Goal: Task Accomplishment & Management: Use online tool/utility

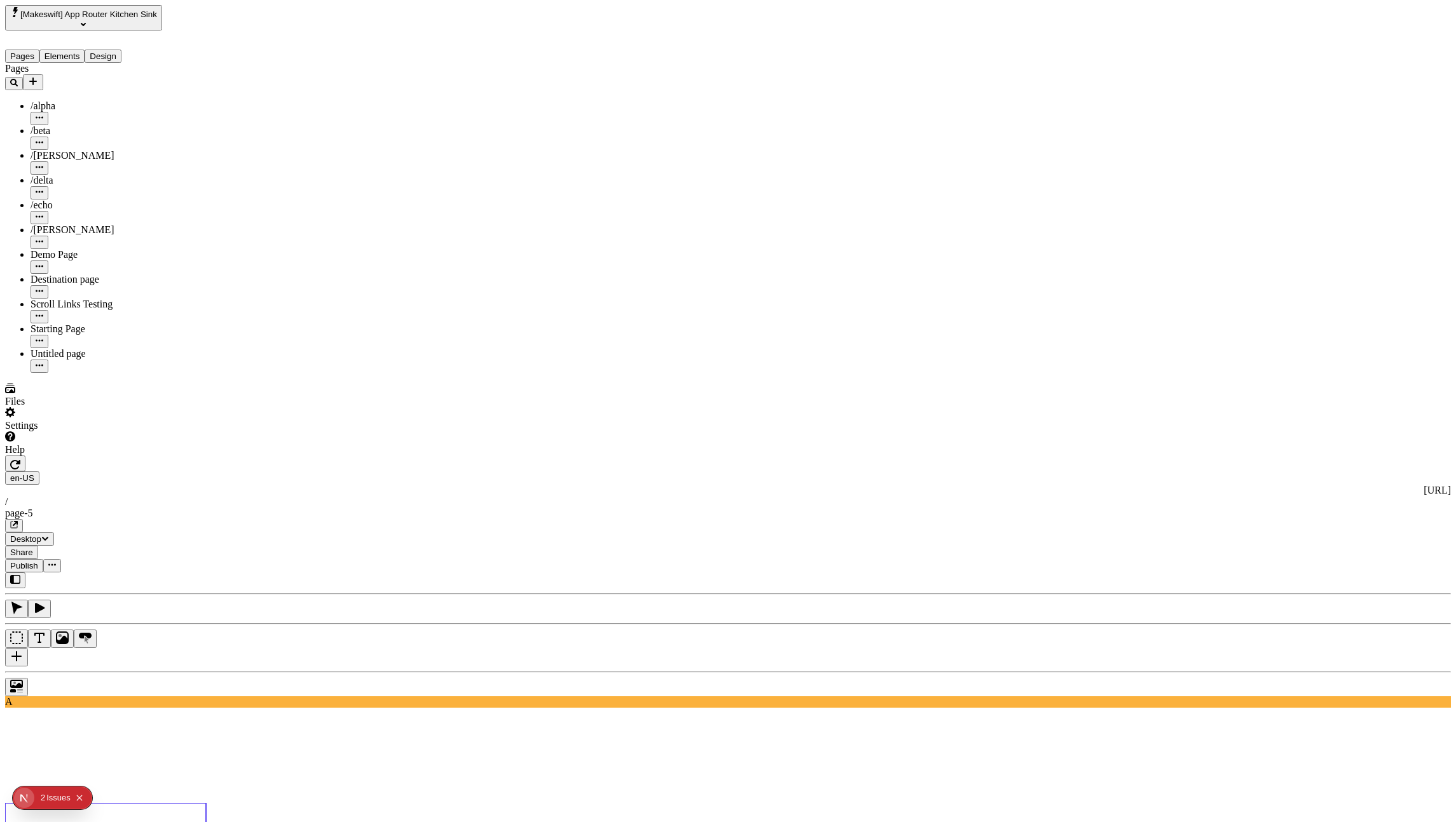
click at [1247, 124] on input "First" at bounding box center [1212, 117] width 112 height 13
click at [1213, 135] on div "Text" at bounding box center [1212, 128] width 112 height 13
click at [1213, 148] on input "Fourth" at bounding box center [1212, 141] width 112 height 13
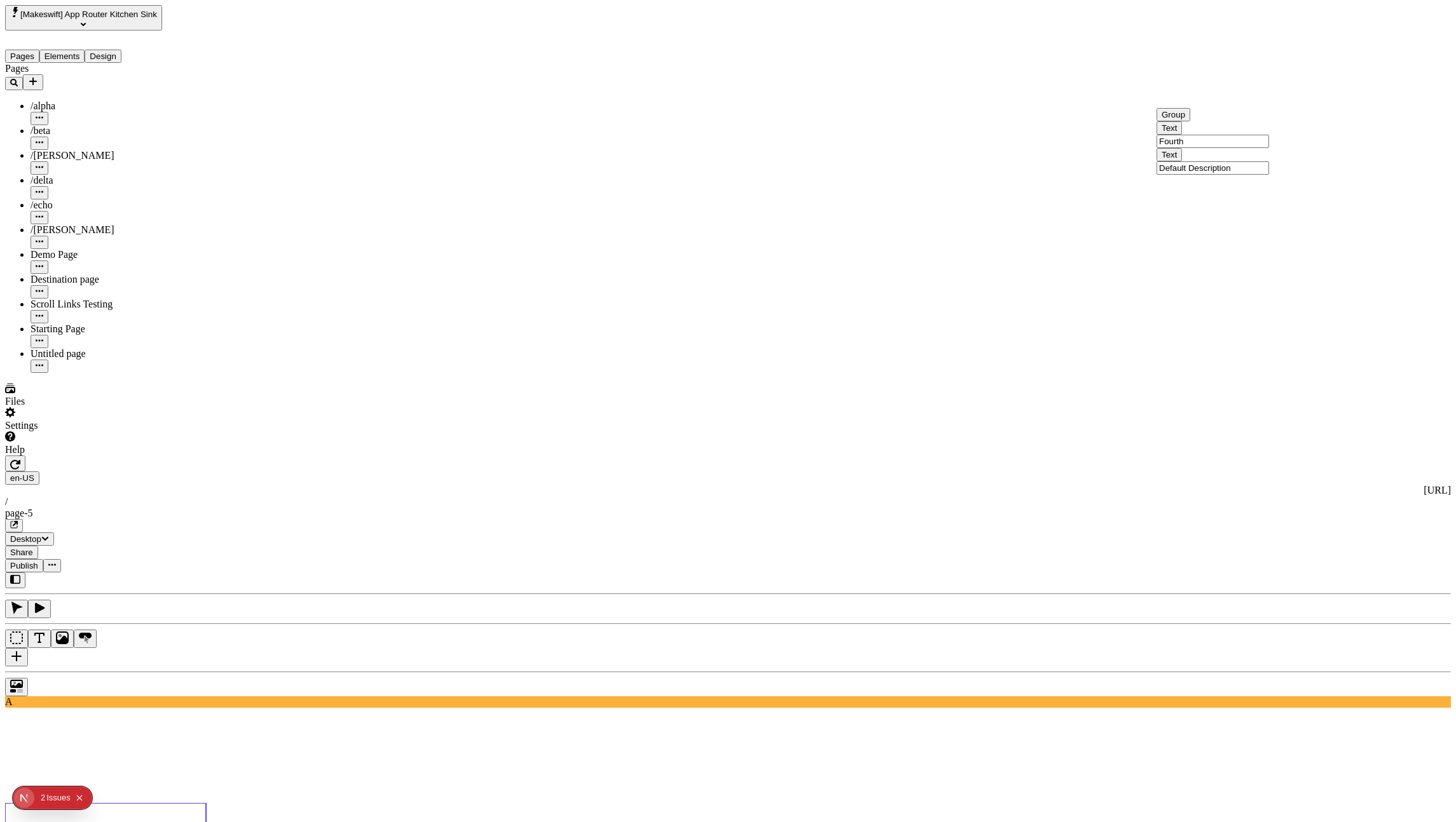
click at [1217, 124] on input "First" at bounding box center [1212, 117] width 112 height 13
click at [1235, 100] on input "Second" at bounding box center [1212, 92] width 112 height 13
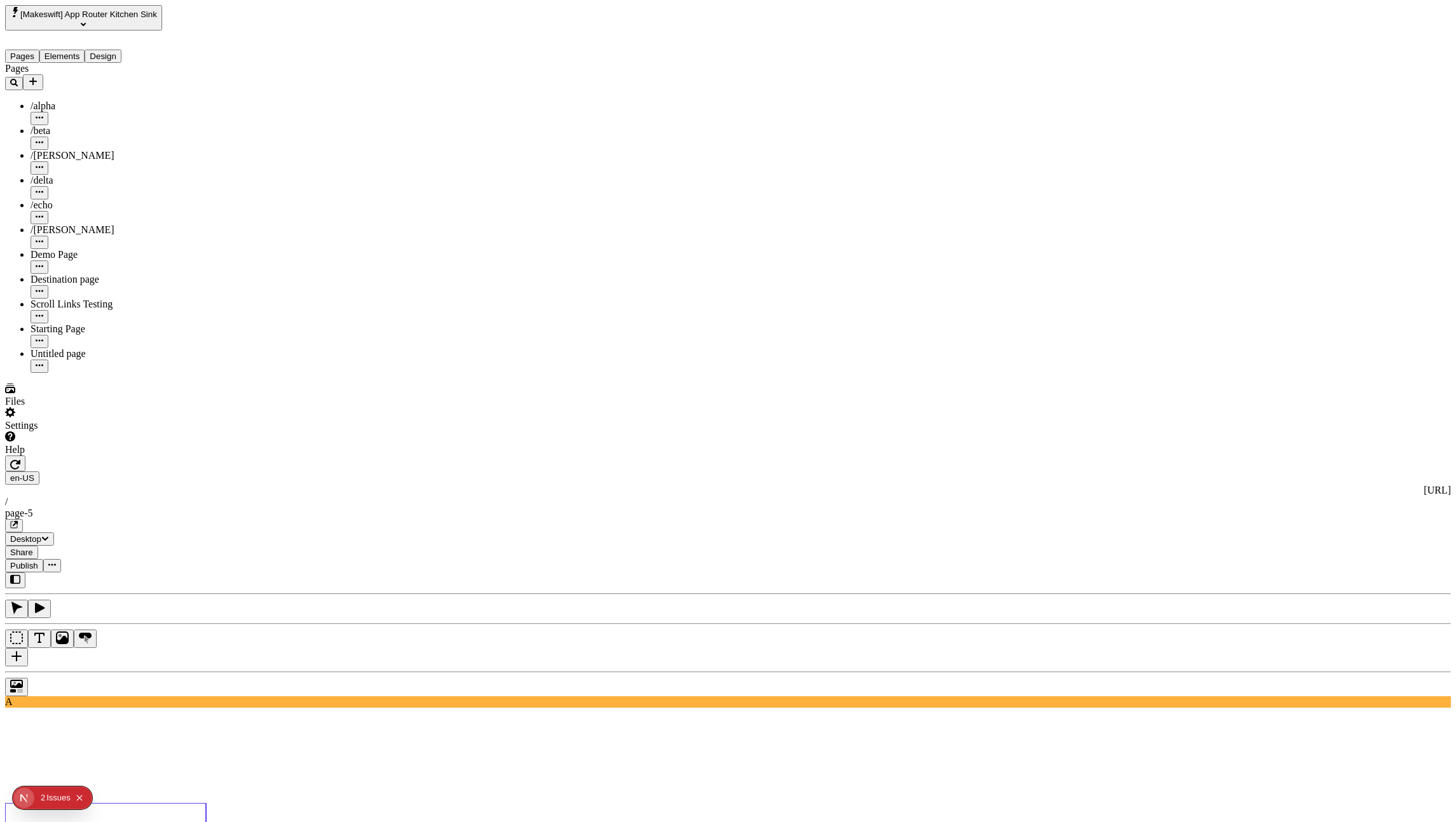
drag, startPoint x: 1306, startPoint y: 105, endPoint x: 1305, endPoint y: 90, distance: 15.0
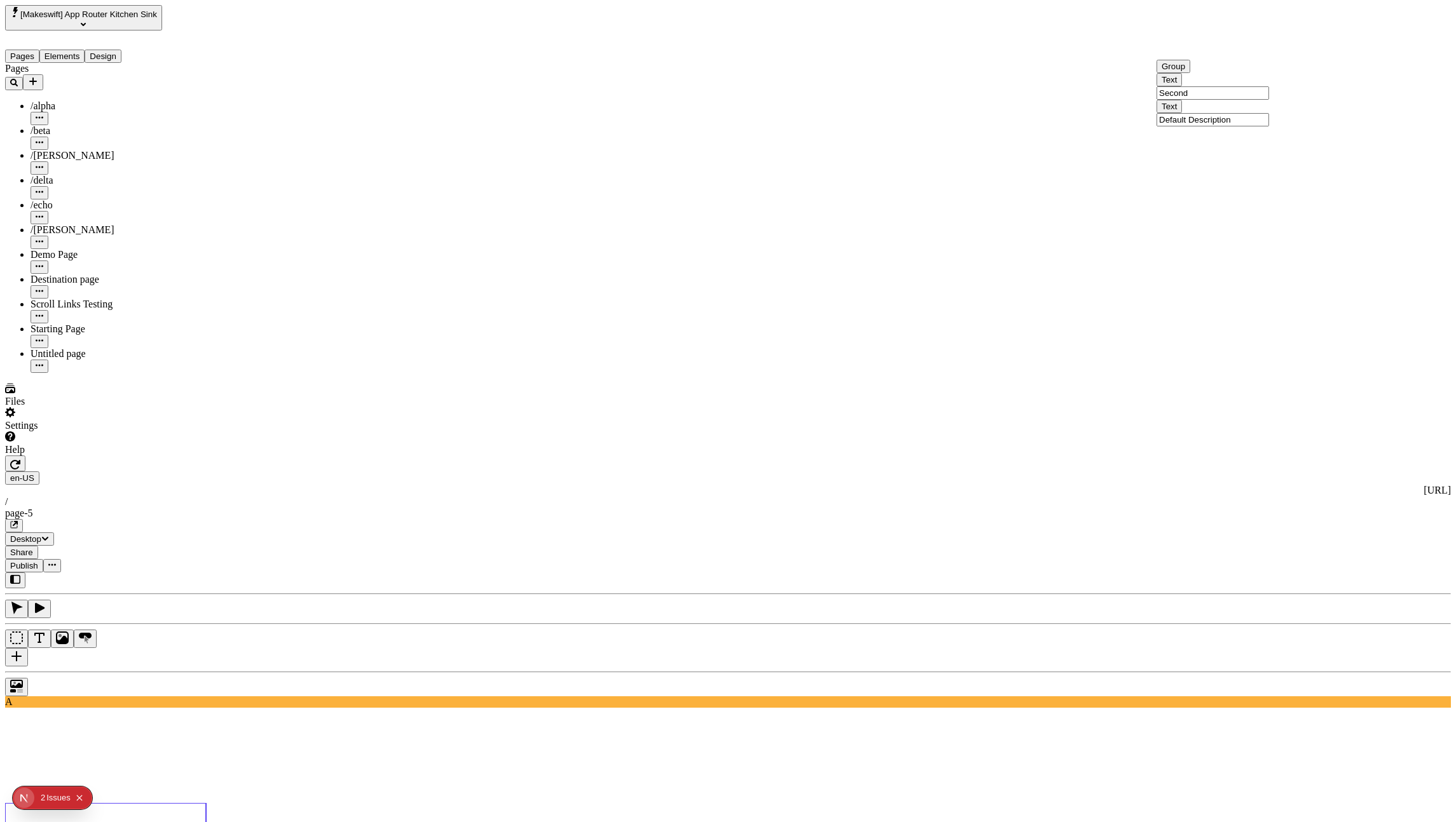
click at [1280, 42] on div "Reset to base" at bounding box center [1292, 57] width 23 height 34
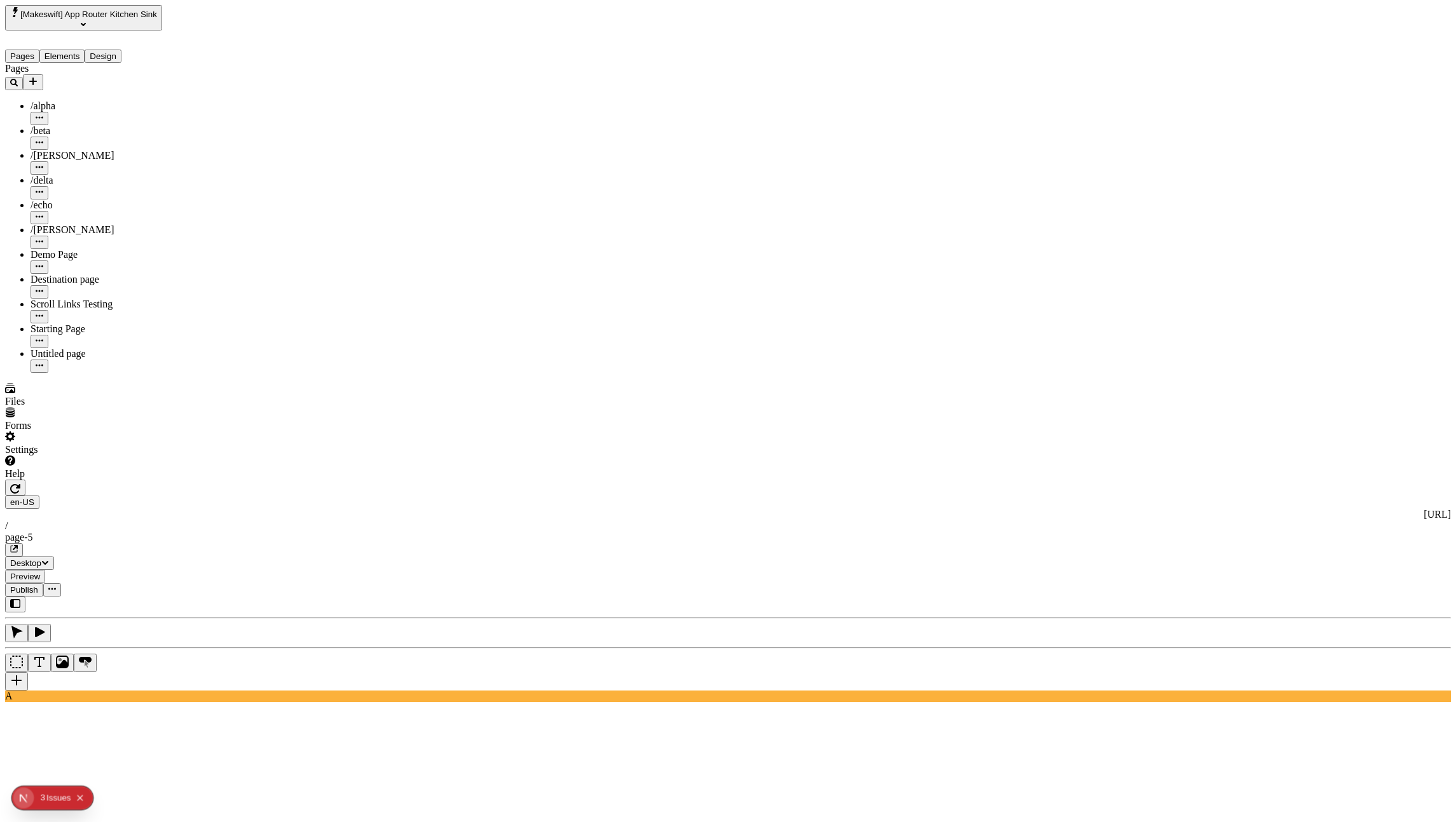
click at [1403, 118] on div "Image" at bounding box center [1413, 123] width 76 height 12
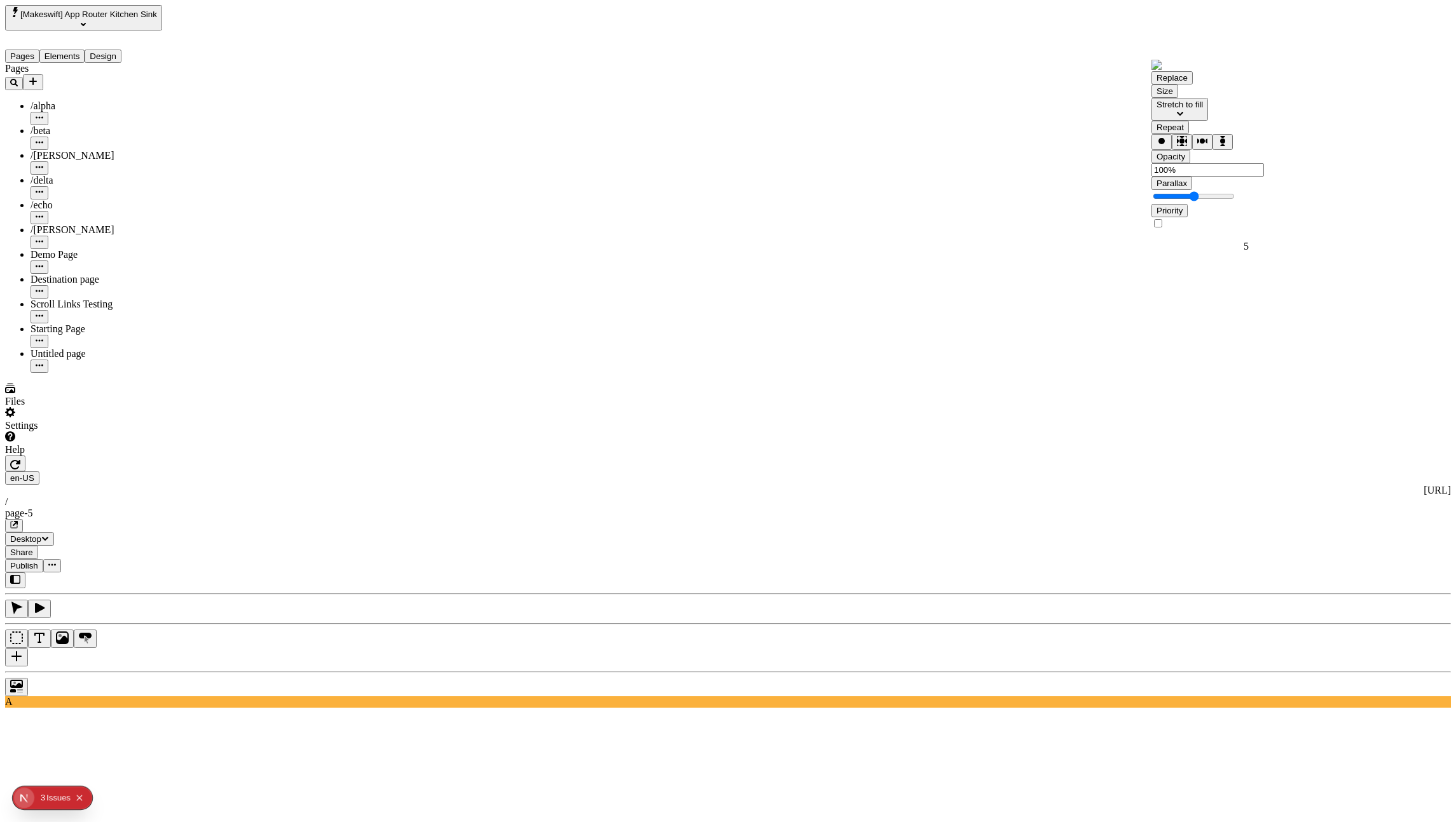
click at [1203, 204] on div "Parallax" at bounding box center [1207, 190] width 112 height 27
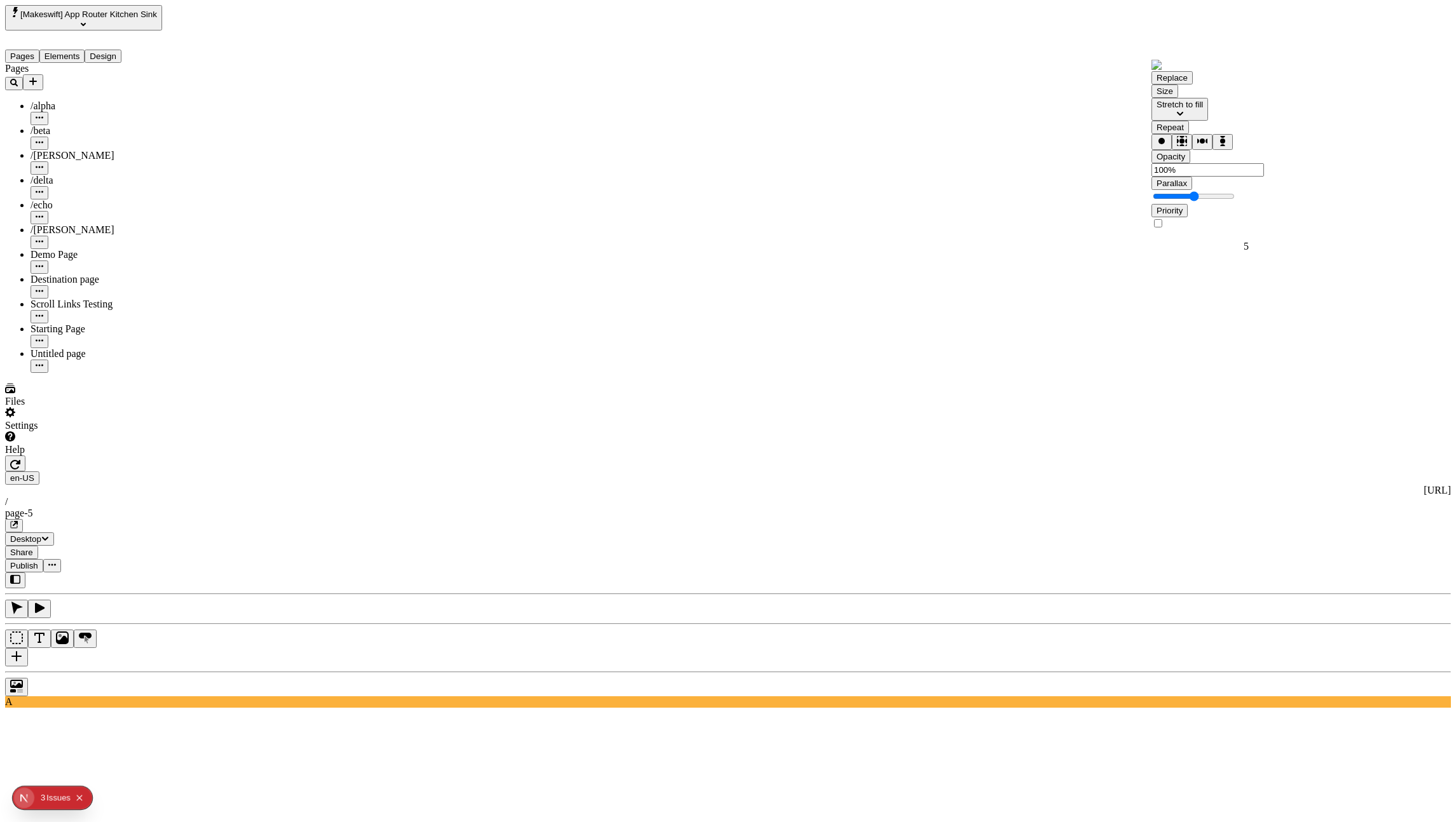
click at [1264, 204] on div "Parallax" at bounding box center [1207, 190] width 112 height 27
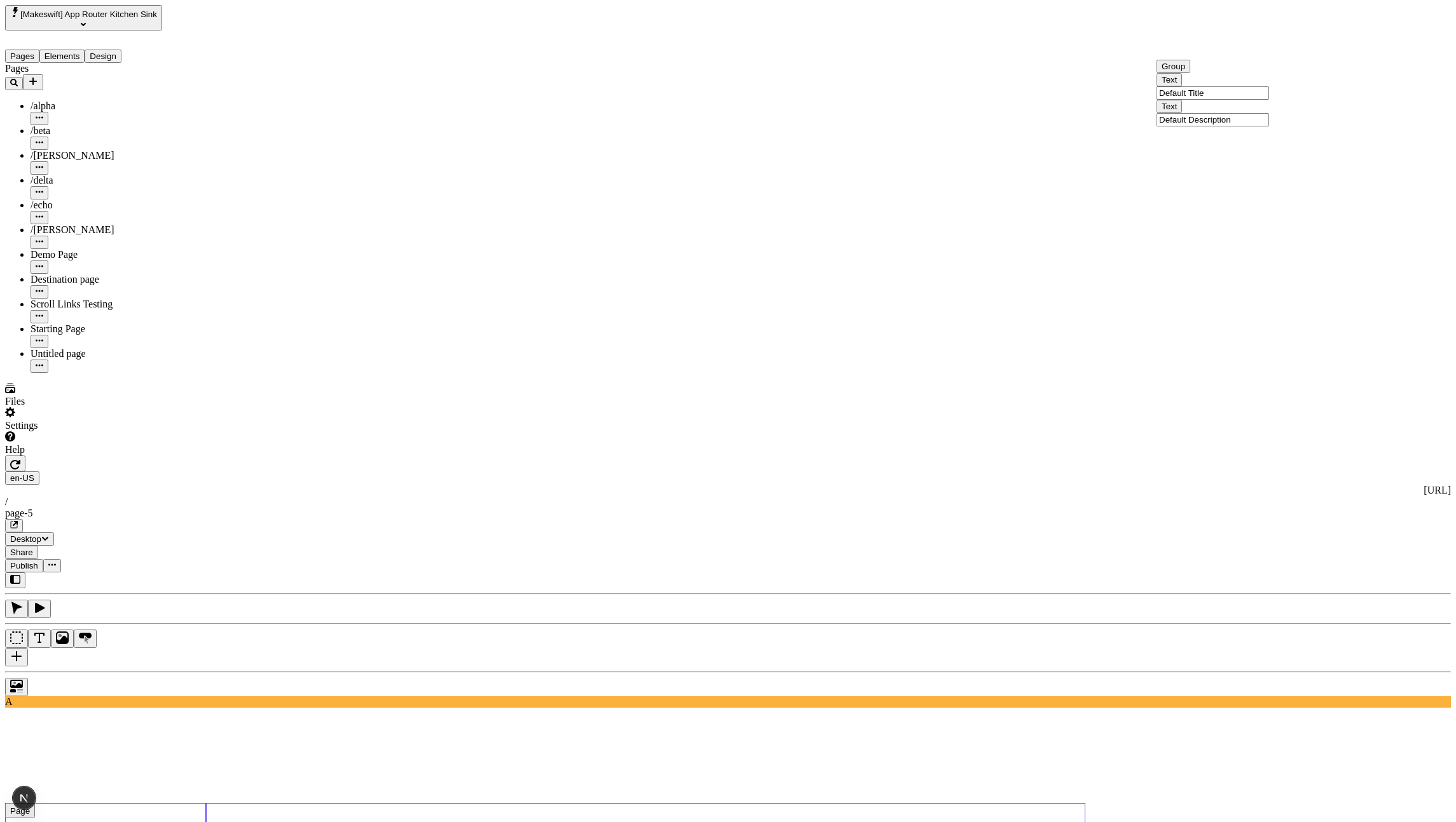
click at [1190, 100] on input "Default Title" at bounding box center [1212, 92] width 112 height 13
click at [1177, 71] on span "Group" at bounding box center [1173, 66] width 23 height 9
click at [1133, 105] on span "Alt + Click" at bounding box center [1143, 116] width 22 height 22
type input "Default Title"
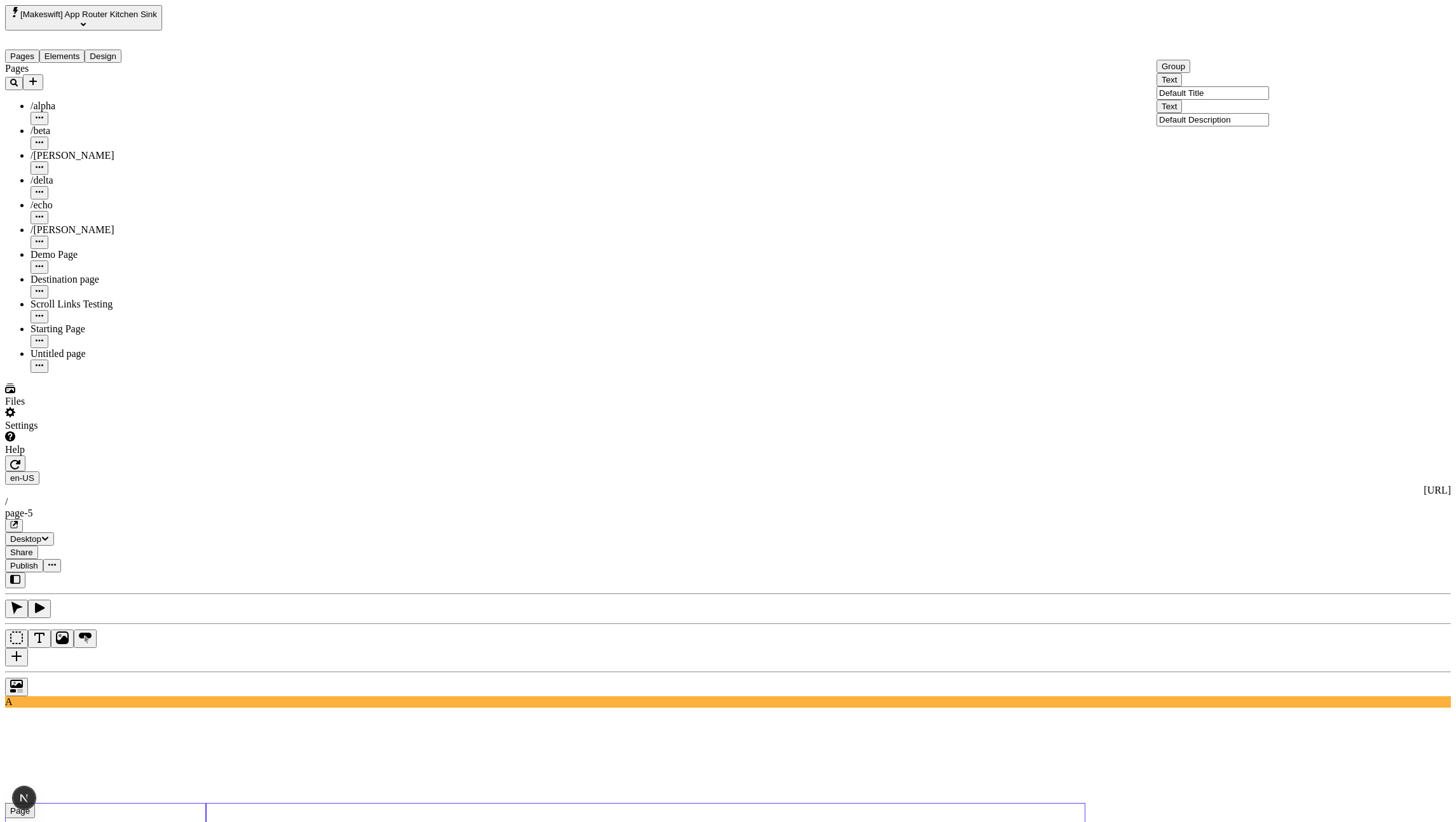
click at [1167, 85] on span "Text" at bounding box center [1169, 80] width 16 height 9
click at [97, 630] on button "Button" at bounding box center [85, 639] width 23 height 19
click at [28, 648] on button "button" at bounding box center [17, 658] width 23 height 19
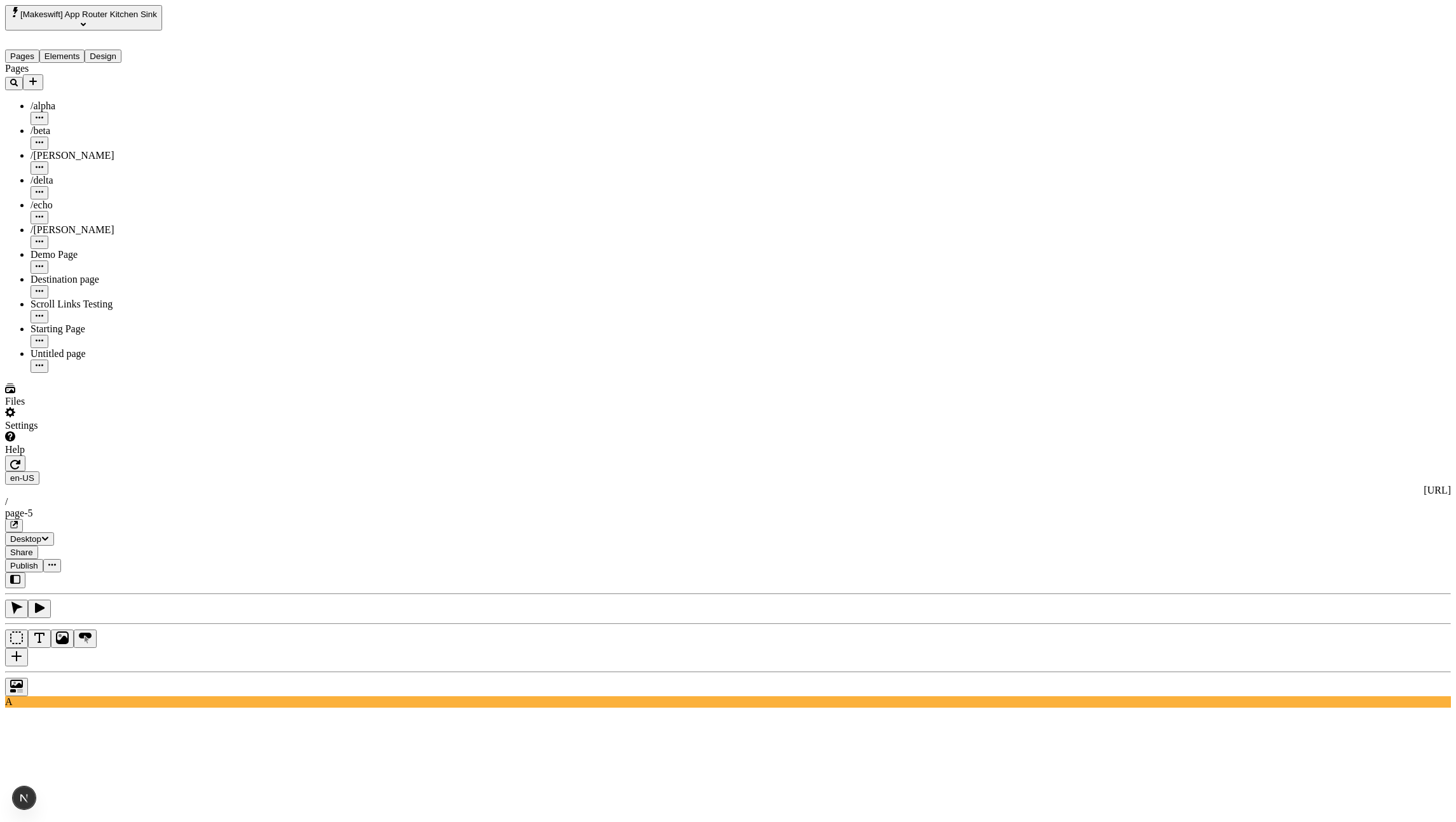
click at [1238, 86] on input "text" at bounding box center [1212, 79] width 112 height 13
type input "d"
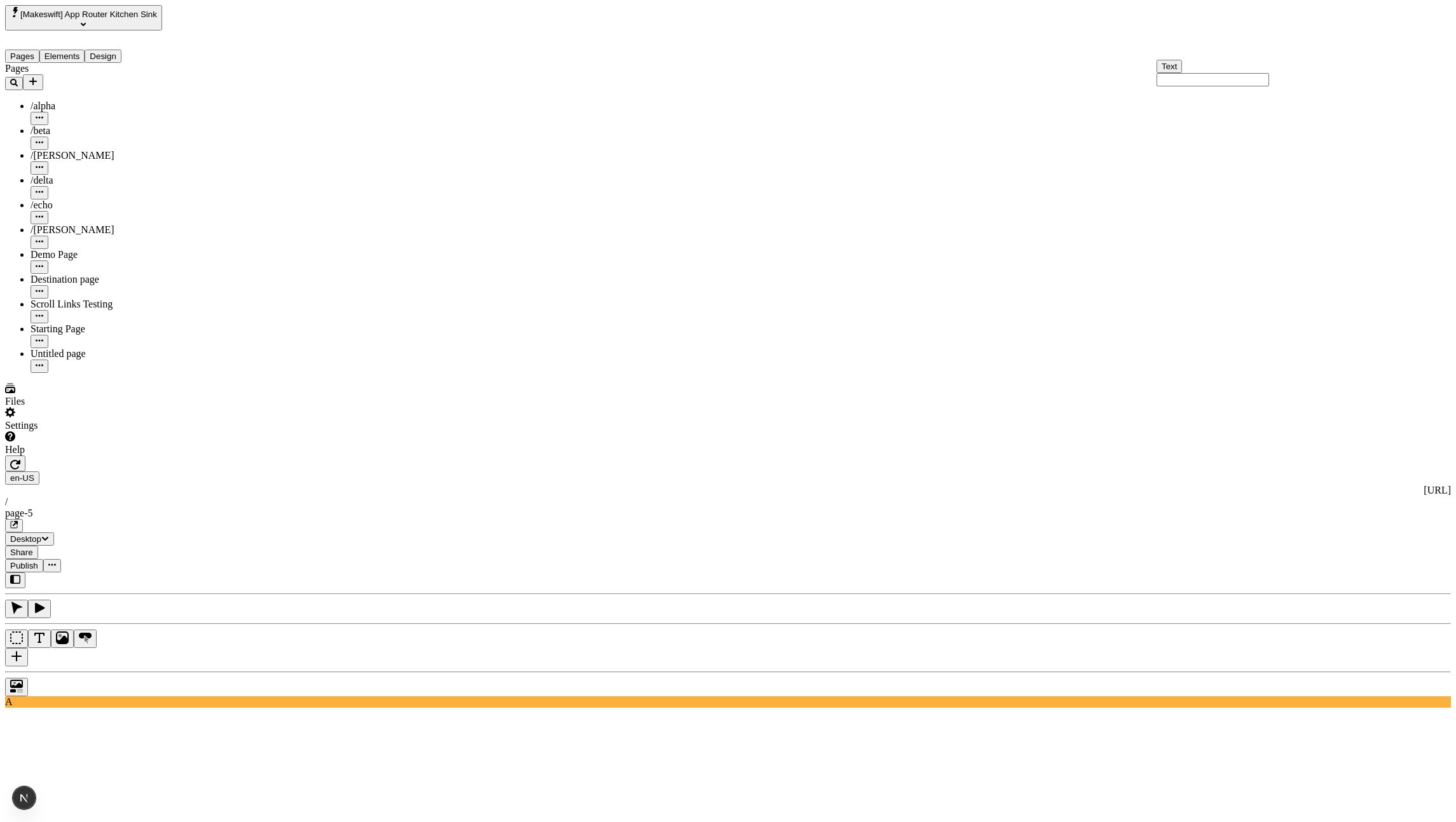
click at [1219, 130] on div "Option 2" at bounding box center [1232, 123] width 137 height 12
type input "Option 2"
click at [1220, 86] on input "Option 2" at bounding box center [1212, 79] width 112 height 13
click at [1215, 86] on input "Option 2" at bounding box center [1212, 79] width 112 height 13
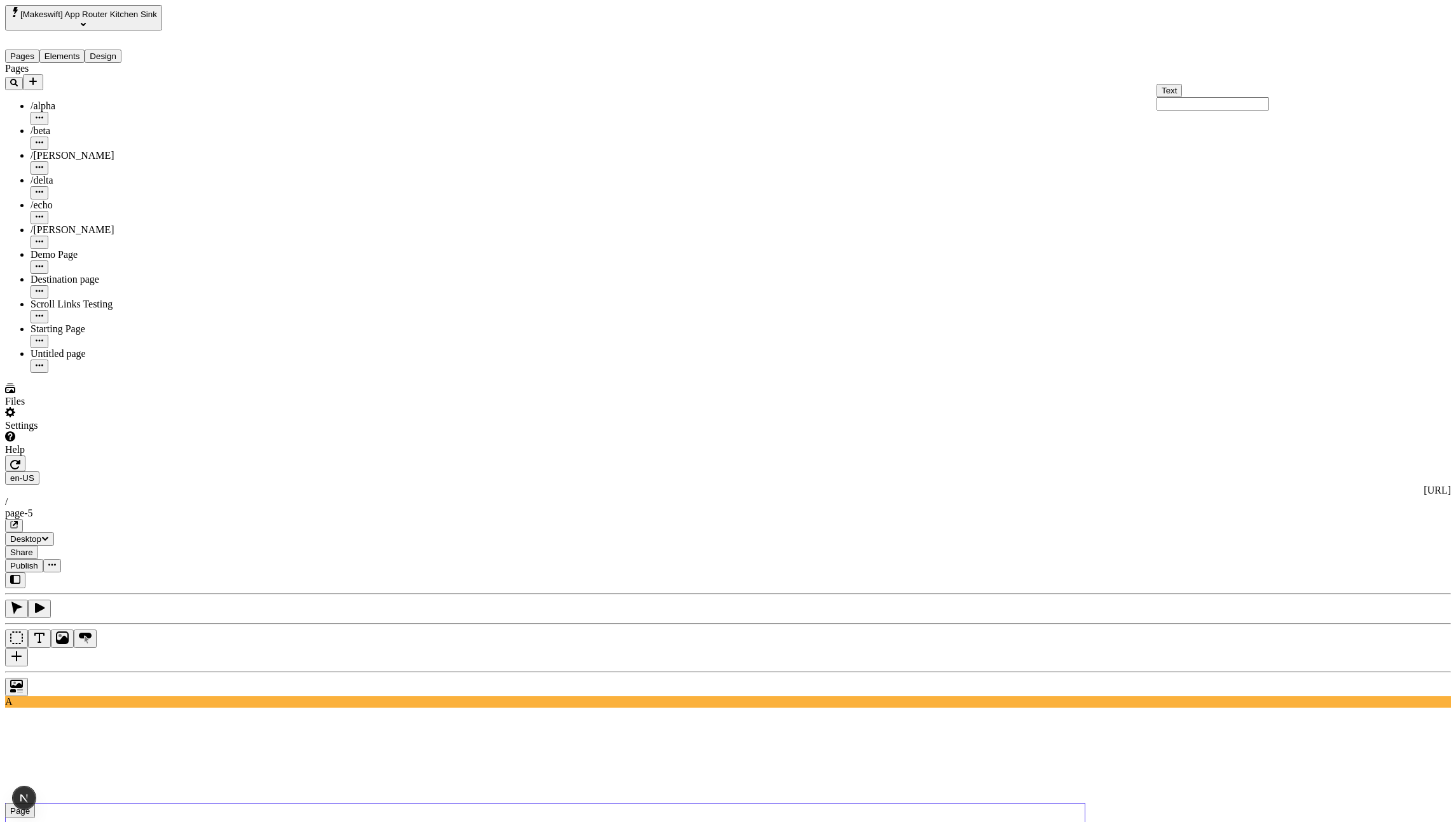
click at [1237, 111] on input "text" at bounding box center [1212, 103] width 112 height 13
type input "d"
click at [1216, 143] on div "Option 1" at bounding box center [1232, 136] width 137 height 12
type input "Option 1"
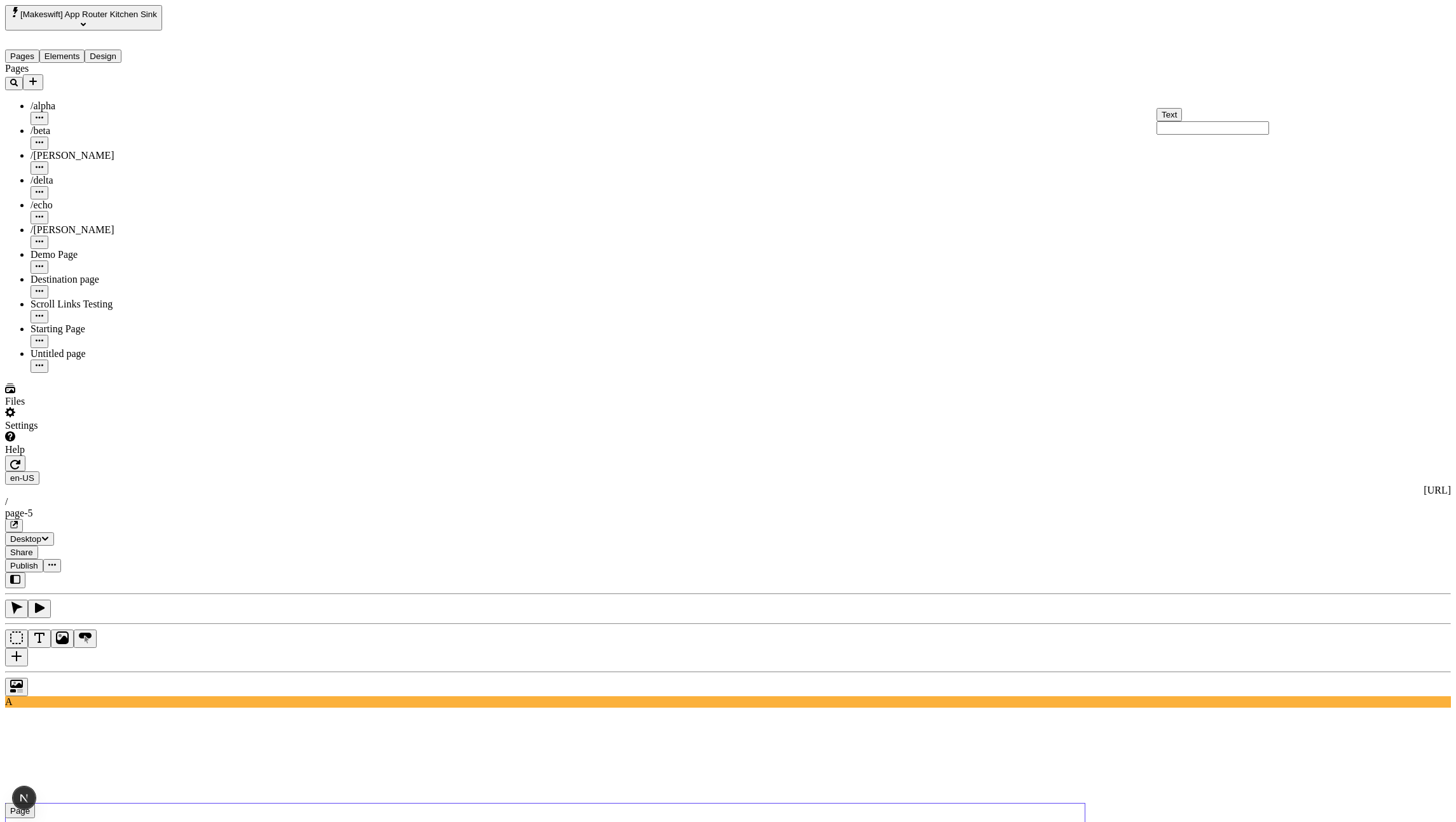
click at [1251, 135] on input "text" at bounding box center [1212, 128] width 112 height 13
type input "d"
click at [1233, 167] on div "Option 1" at bounding box center [1232, 161] width 137 height 12
type input "Option 1"
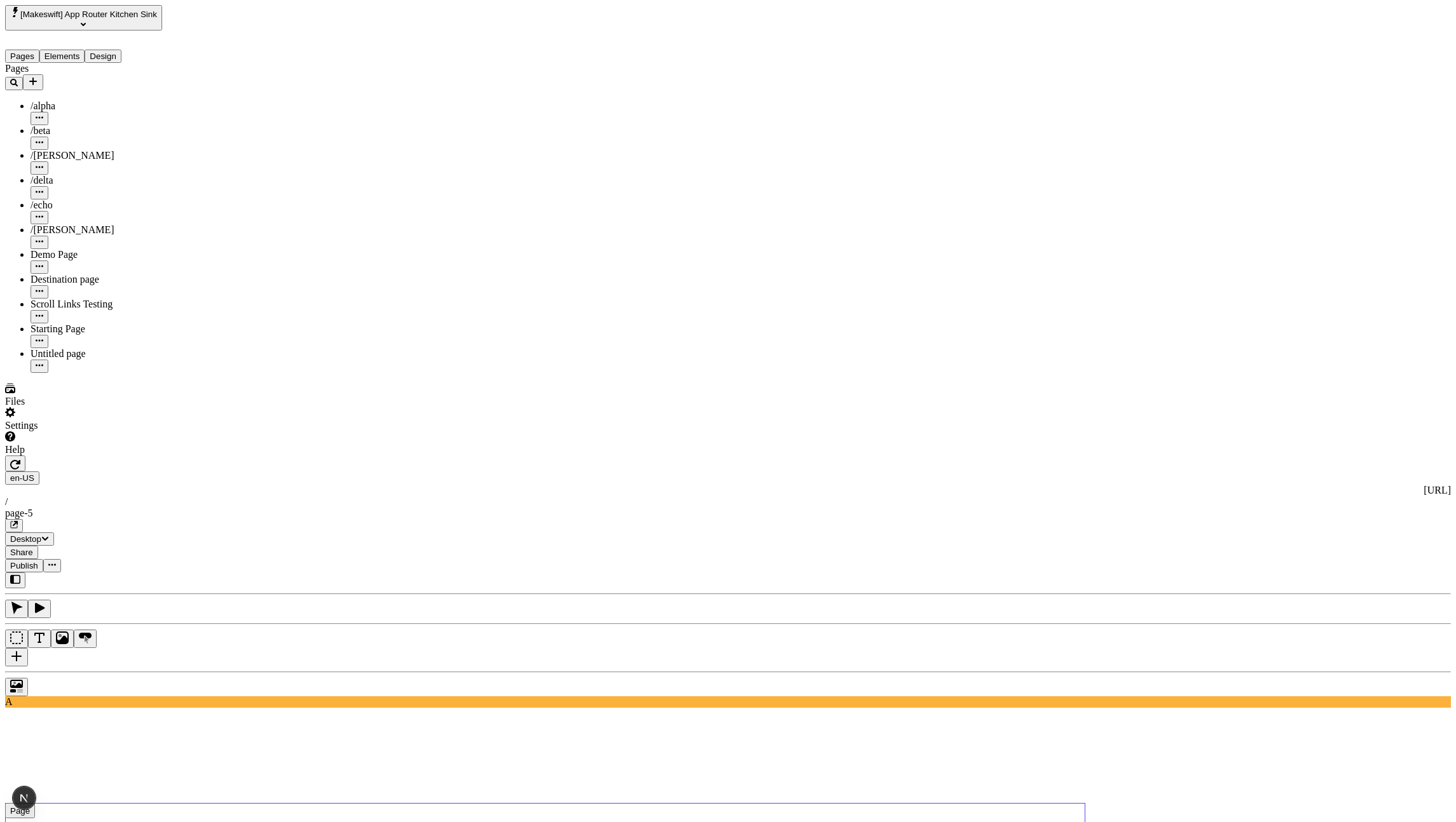
click at [1232, 111] on input "Option 1" at bounding box center [1212, 103] width 112 height 13
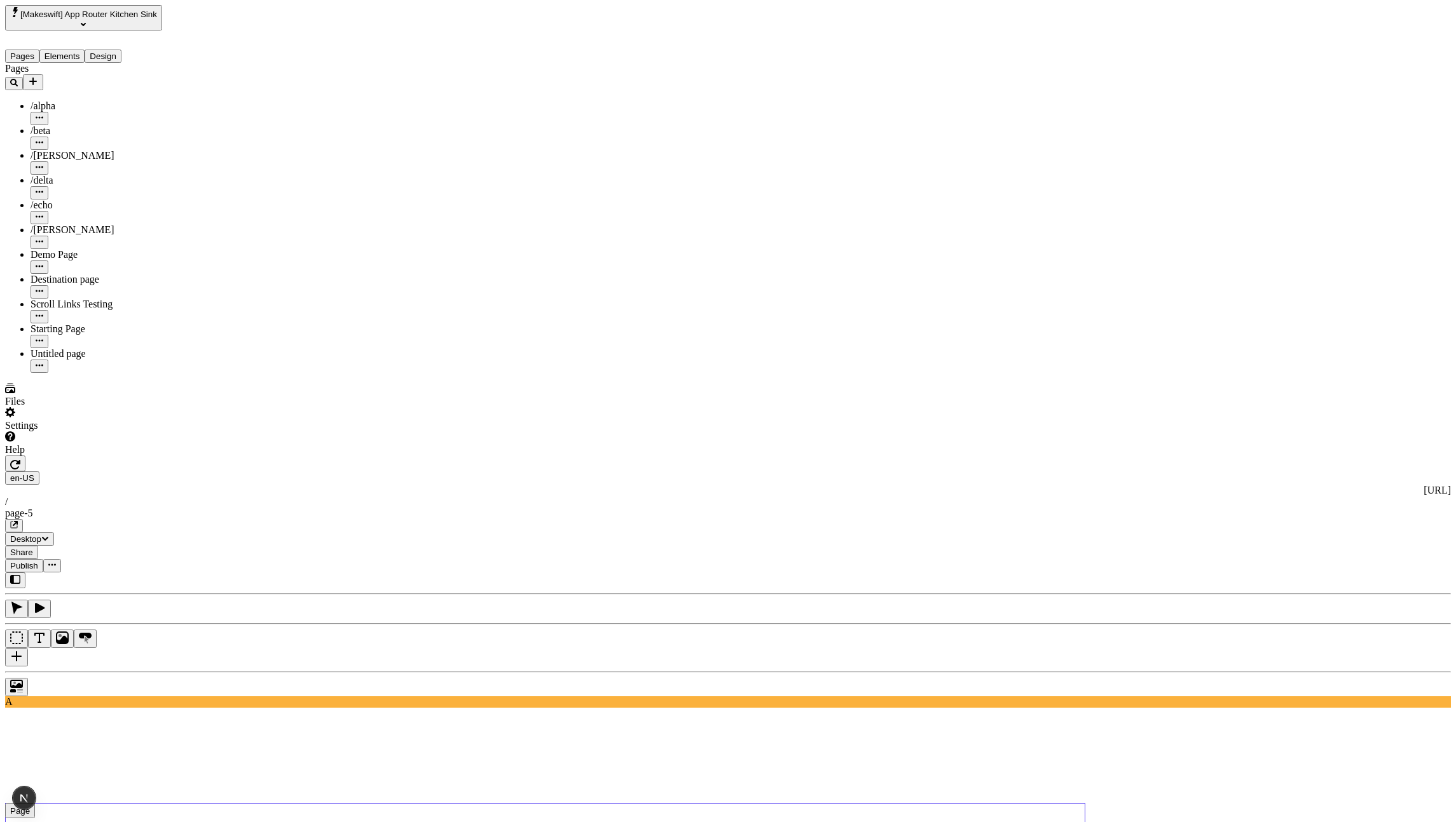
click at [1208, 111] on input "Option 1" at bounding box center [1212, 103] width 112 height 13
type input "Option 1"
click at [1220, 143] on div "Option 1" at bounding box center [1232, 136] width 137 height 12
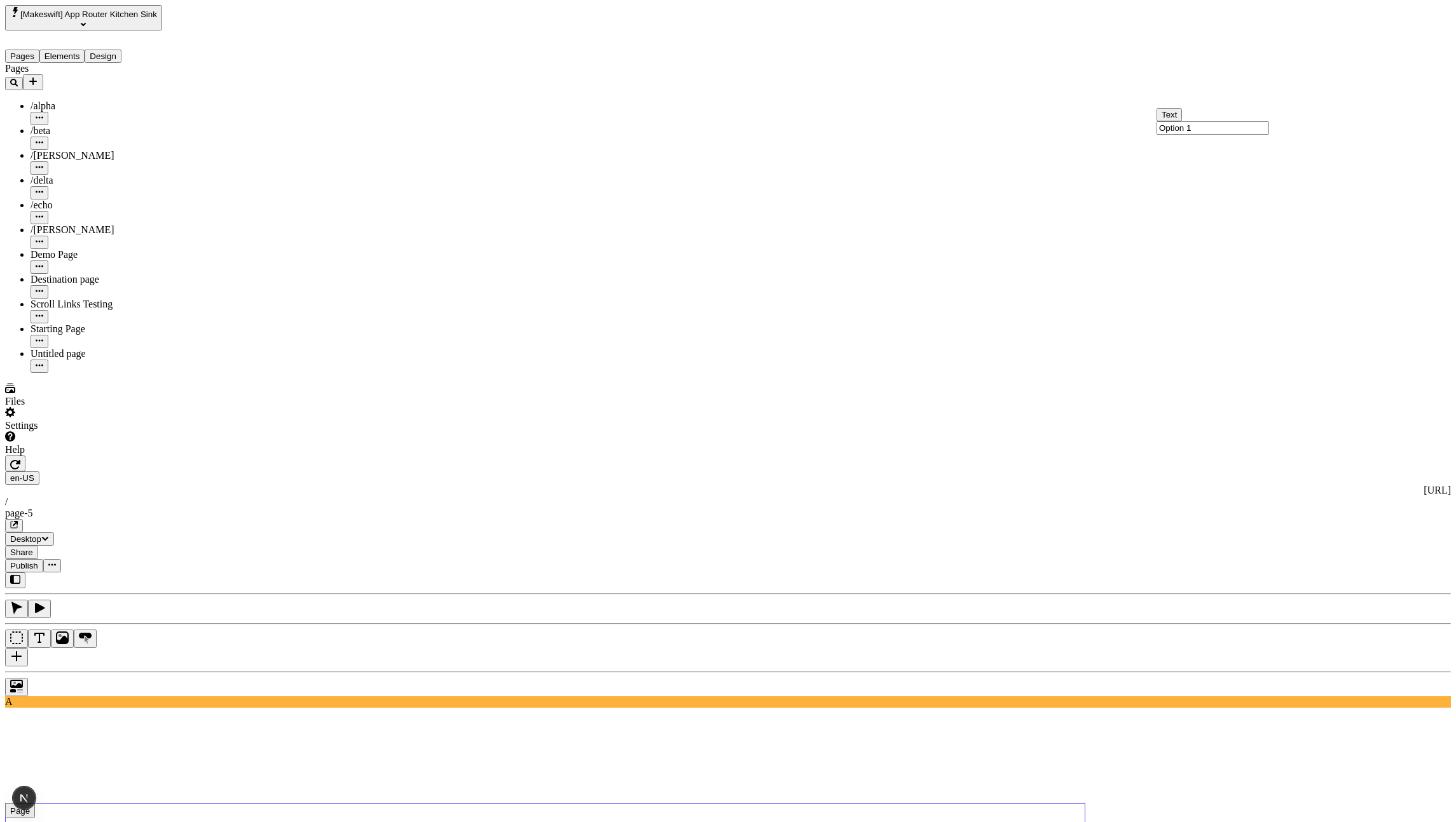
click at [1240, 134] on div "Text Option 1" at bounding box center [1212, 121] width 112 height 26
click at [1243, 135] on input "Option 1" at bounding box center [1212, 128] width 112 height 13
click at [1244, 135] on input "Option 1" at bounding box center [1212, 128] width 112 height 13
type input "Option 1"
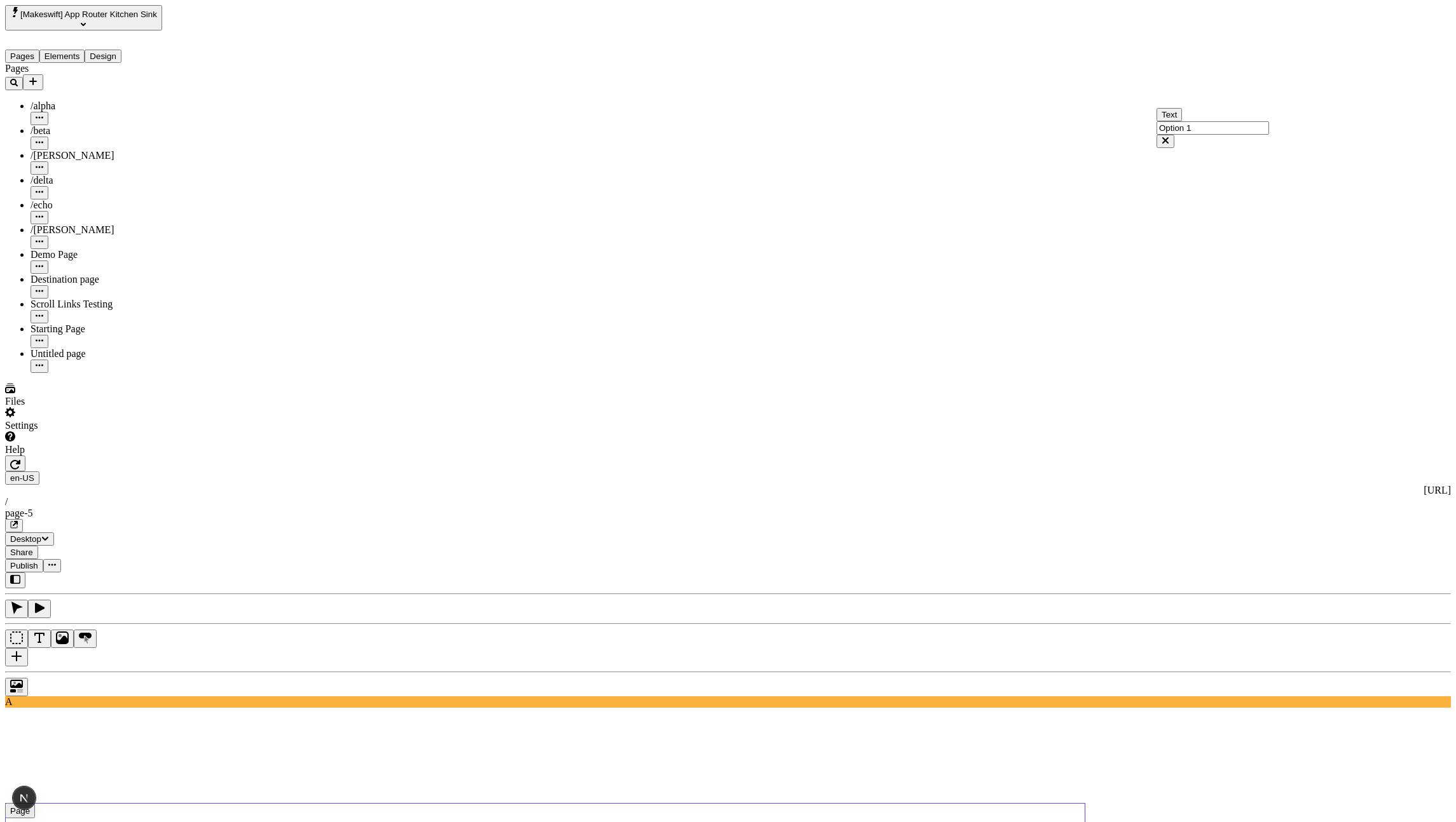
click at [1233, 167] on div "Option 1" at bounding box center [1232, 161] width 137 height 12
click at [1241, 86] on input "Option 2" at bounding box center [1212, 79] width 112 height 13
click at [28, 648] on button "button" at bounding box center [17, 658] width 23 height 19
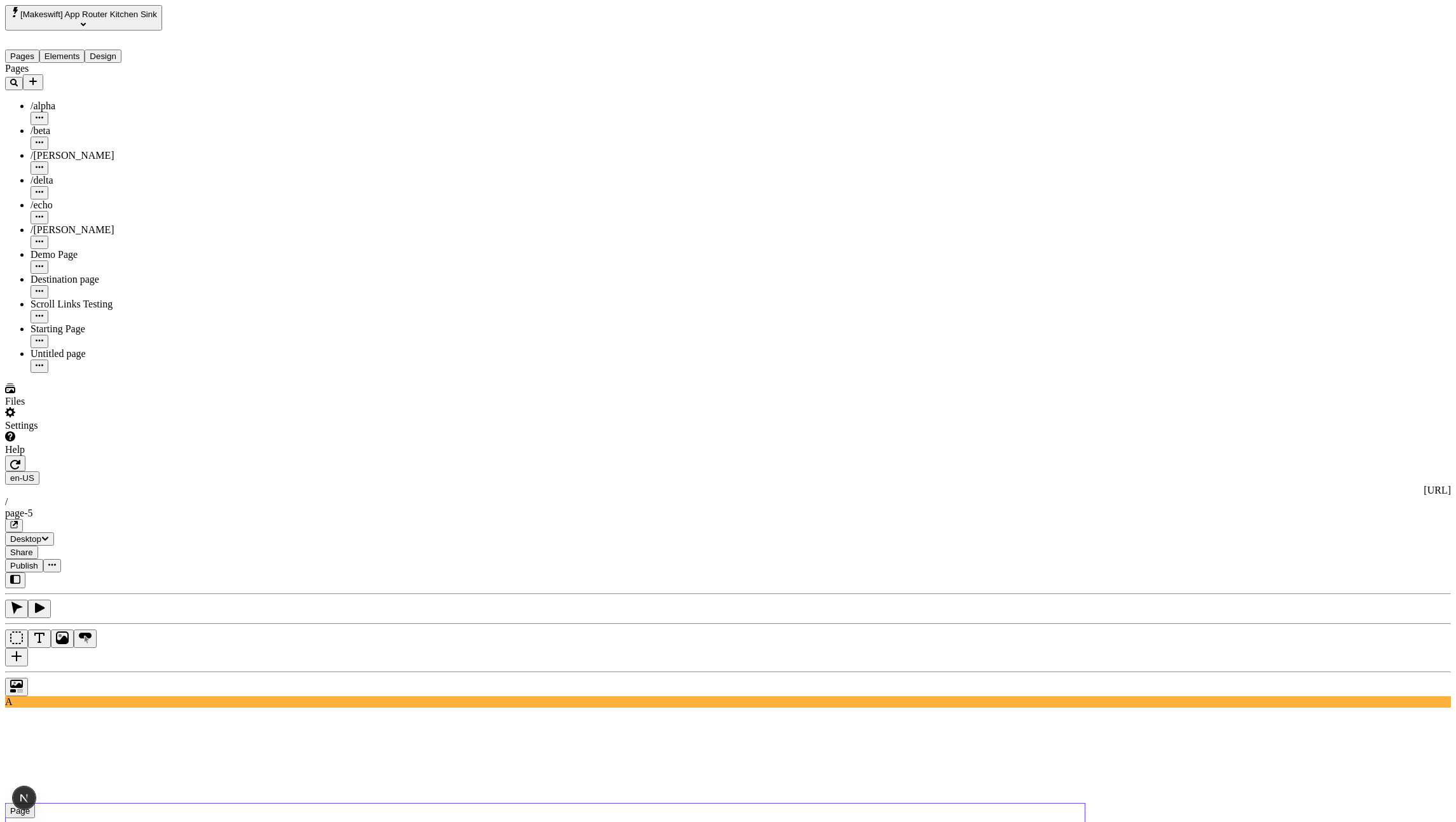
click at [202, 572] on div "A" at bounding box center [728, 640] width 1445 height 136
click at [28, 648] on button "button" at bounding box center [17, 658] width 23 height 19
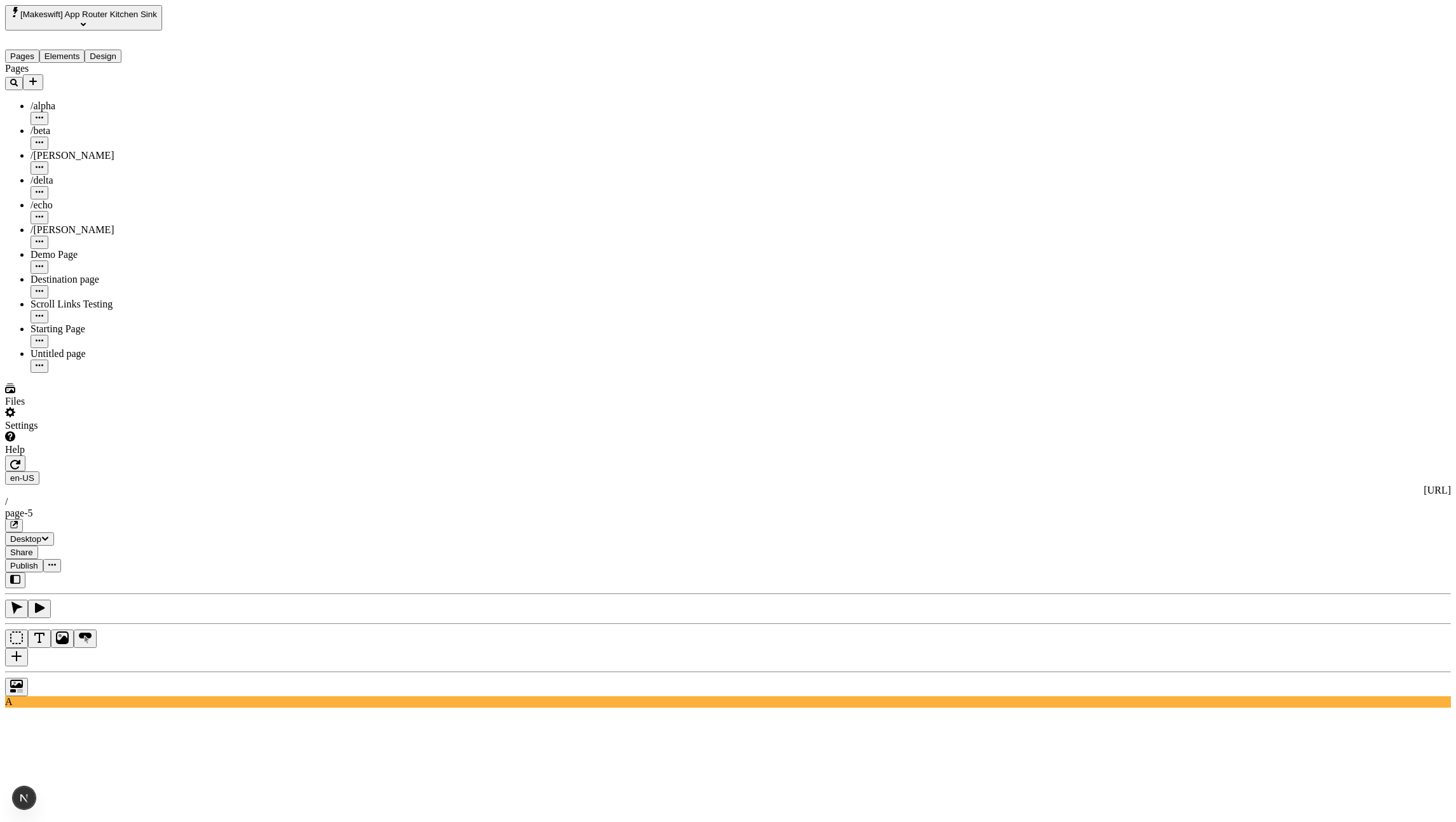
click at [1171, 78] on icon "button" at bounding box center [1166, 80] width 10 height 10
click at [1190, 102] on div "Untitled" at bounding box center [1175, 107] width 29 height 9
click at [1088, 116] on input "foo" at bounding box center [1064, 109] width 112 height 13
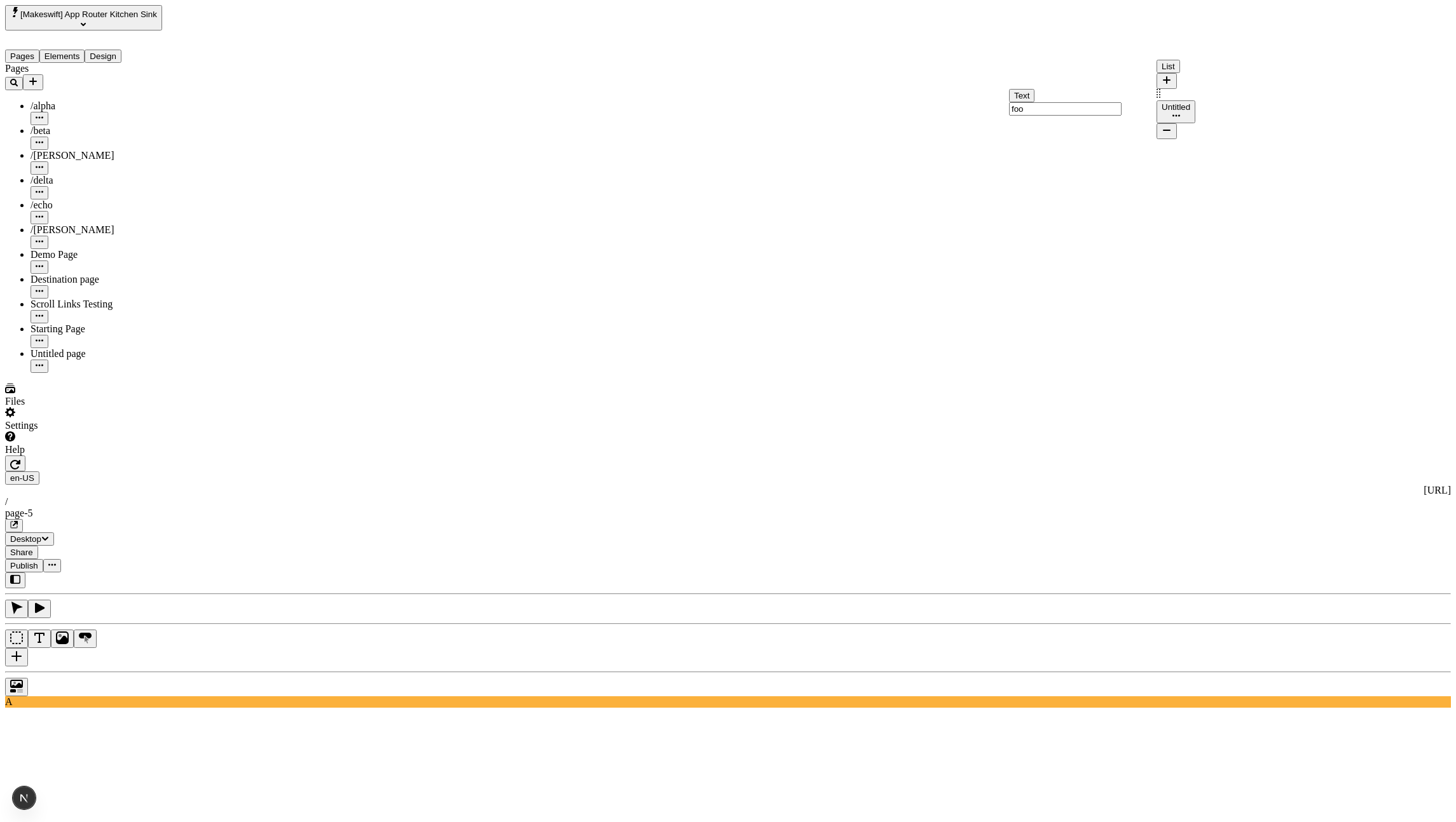
click at [1190, 102] on div "Untitled" at bounding box center [1175, 107] width 29 height 9
click at [1171, 76] on icon "button" at bounding box center [1167, 80] width 8 height 8
drag, startPoint x: 1160, startPoint y: 100, endPoint x: 1164, endPoint y: 151, distance: 51.2
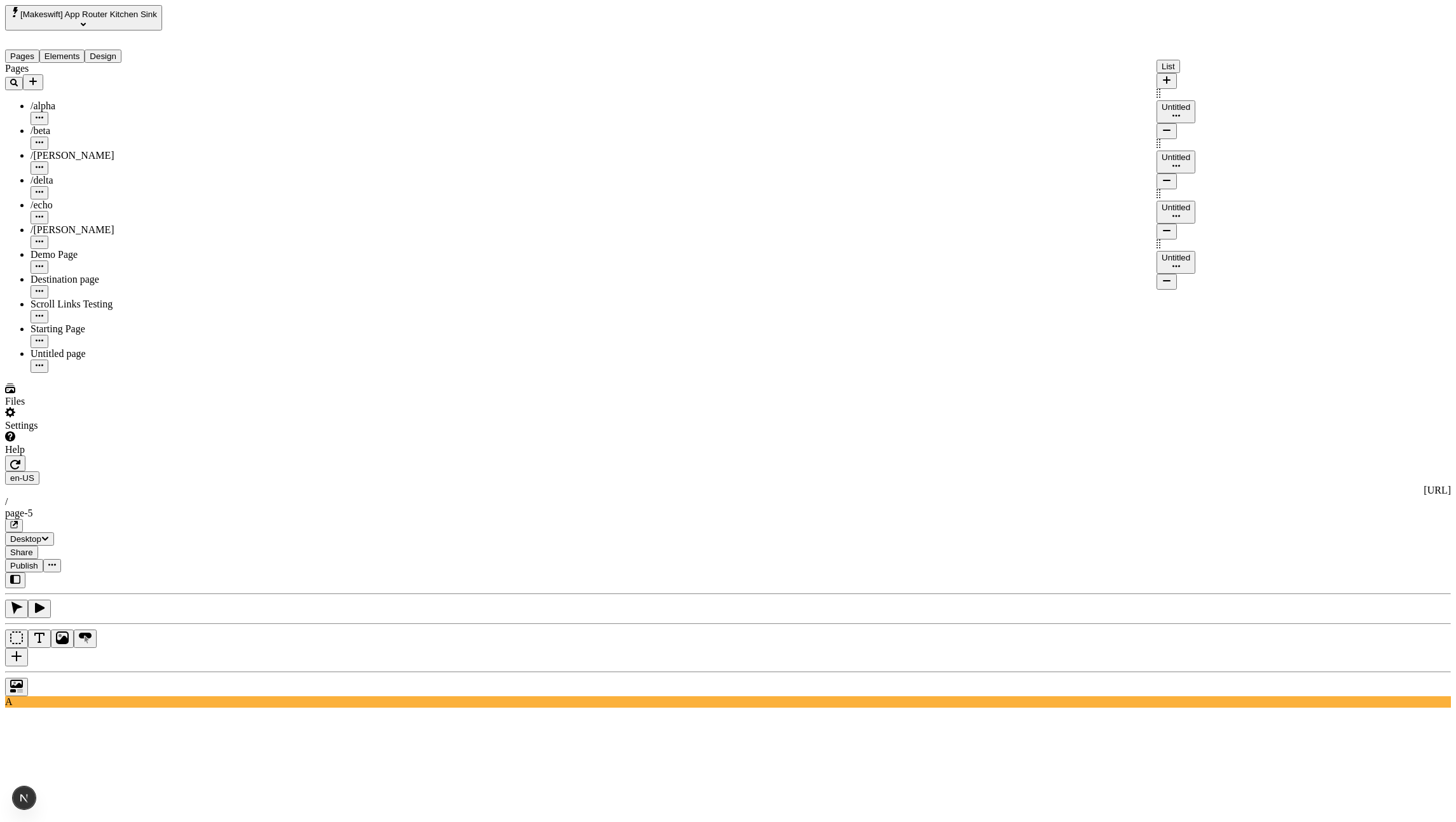
click at [1175, 202] on div "Untitled" at bounding box center [1175, 207] width 29 height 9
click at [1081, 161] on div "Text foo" at bounding box center [1064, 150] width 112 height 26
click at [1083, 164] on input "foo" at bounding box center [1064, 157] width 112 height 13
type input "foofffff"
click at [1195, 201] on button "Untitled" at bounding box center [1176, 212] width 39 height 23
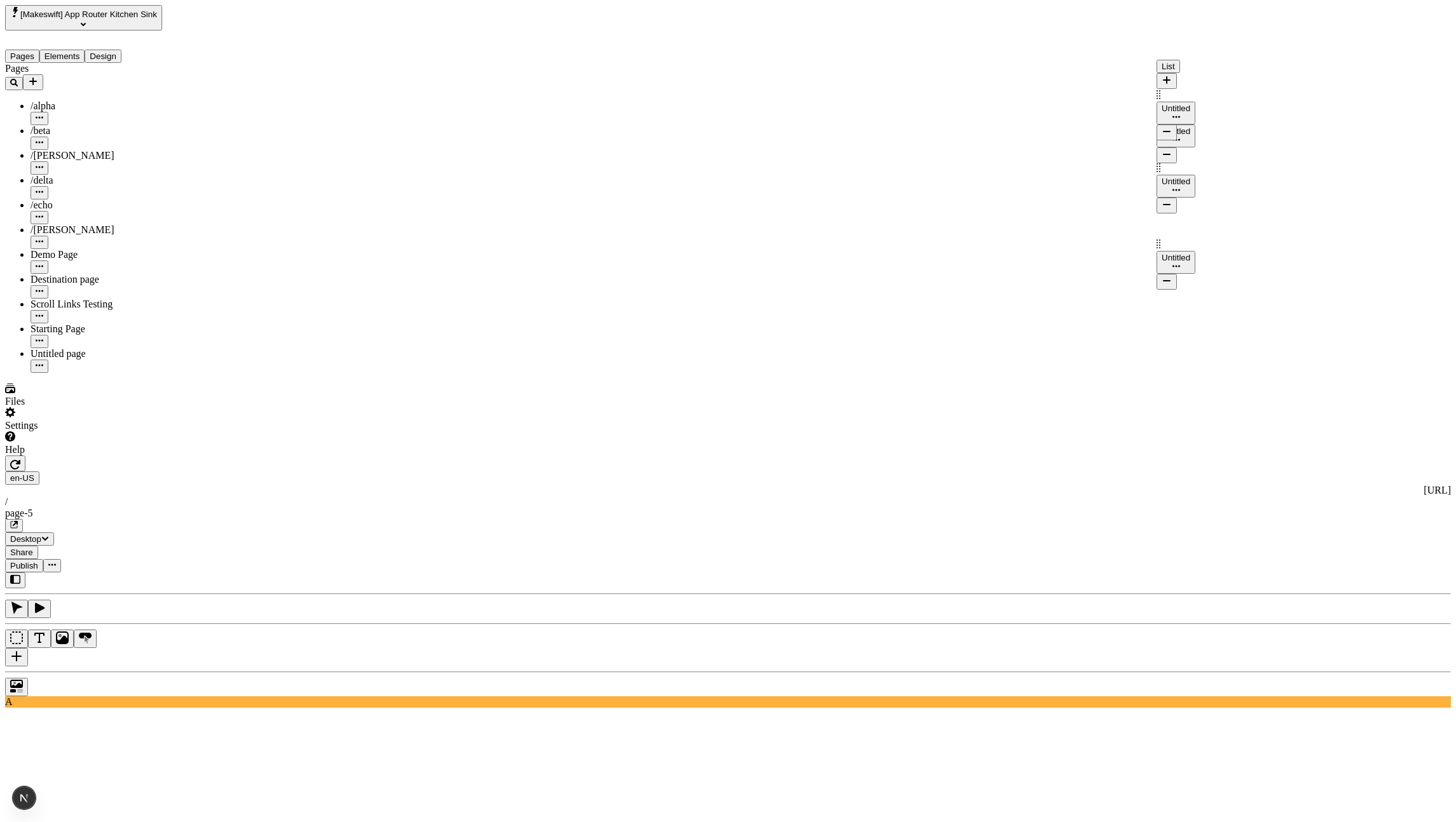
drag, startPoint x: 1162, startPoint y: 137, endPoint x: 1164, endPoint y: 96, distance: 41.0
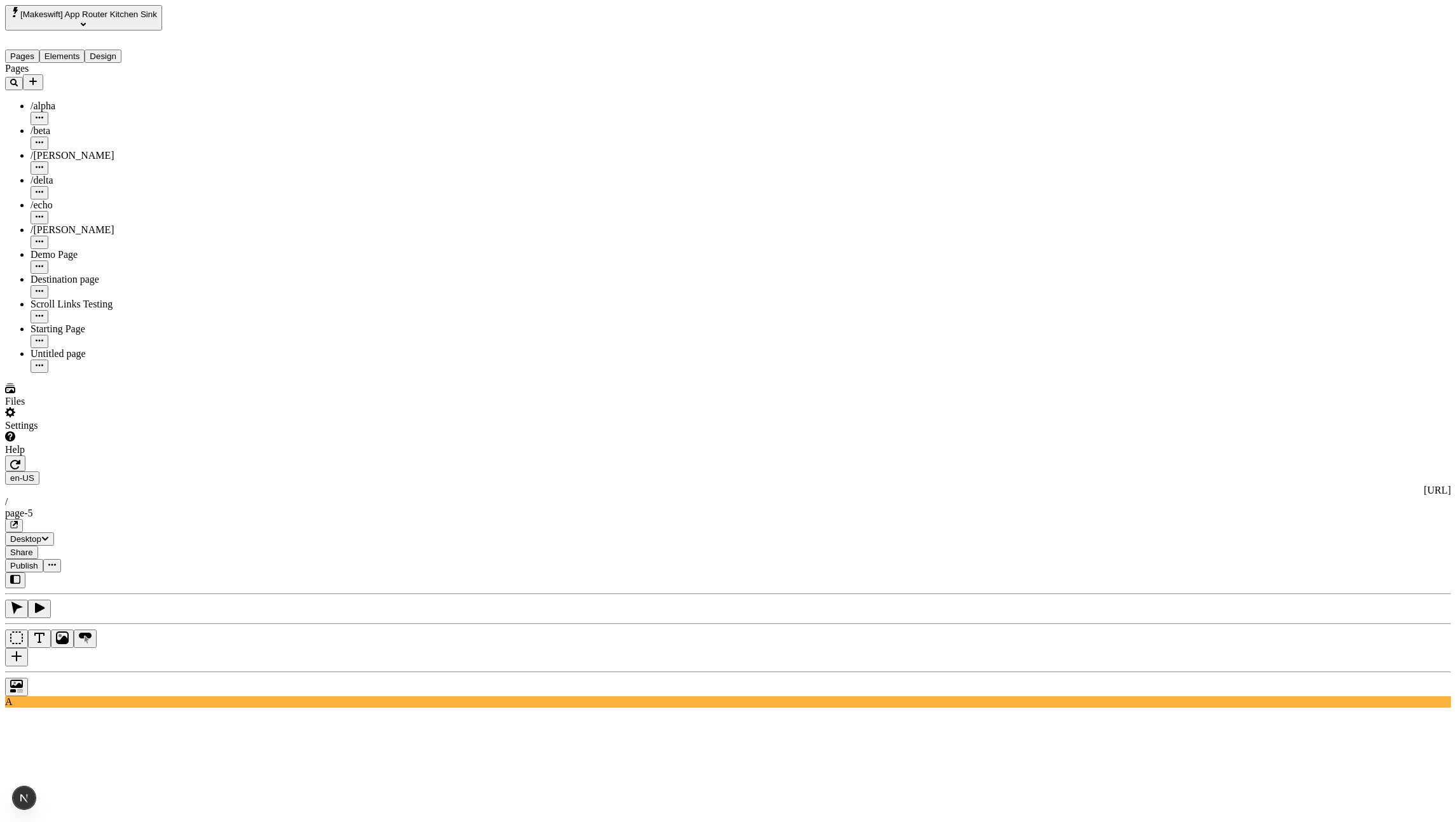
click at [1171, 99] on icon "button" at bounding box center [1166, 104] width 10 height 10
click at [1190, 126] on div "Untitled" at bounding box center [1175, 131] width 29 height 9
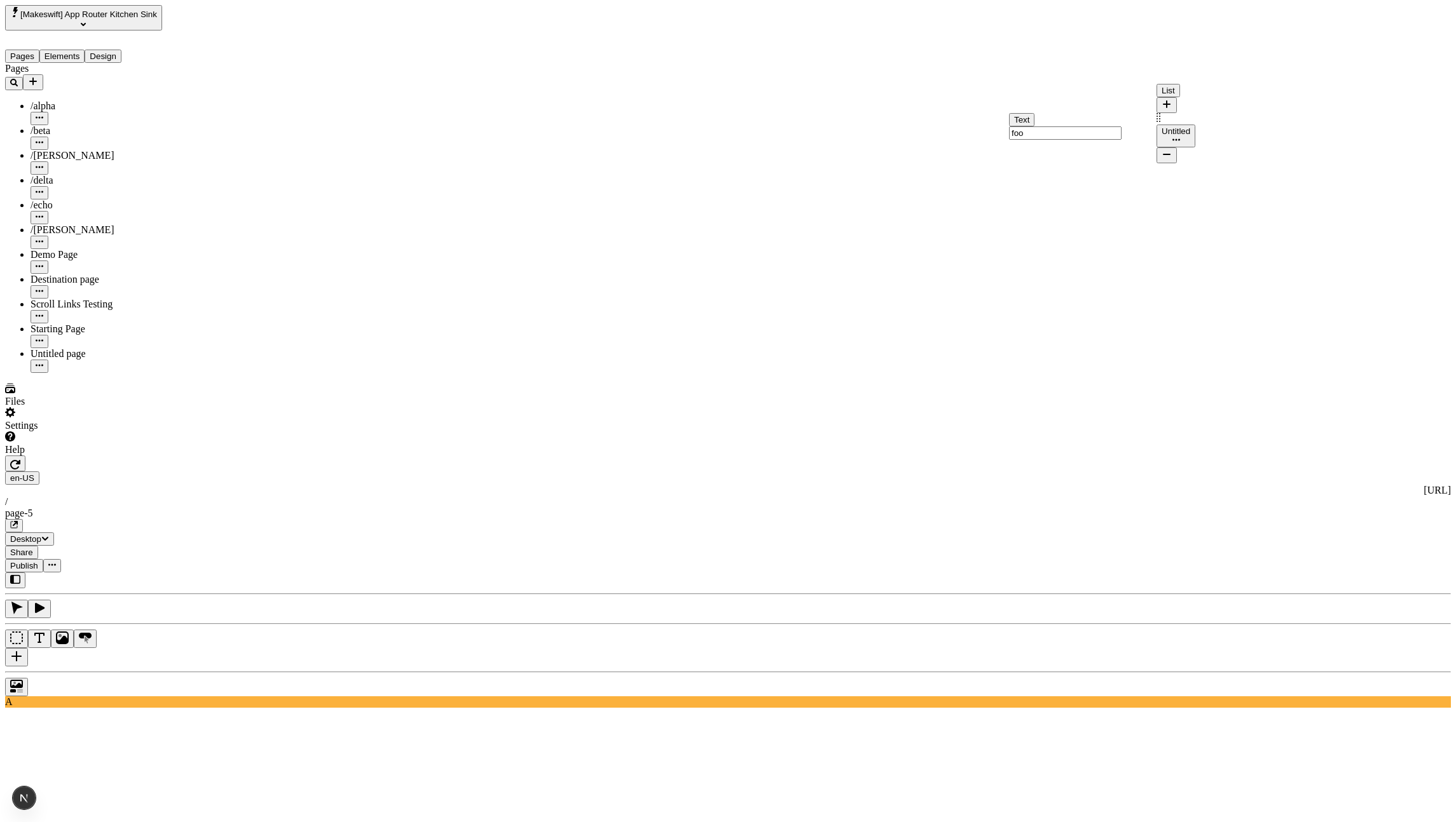
click at [1085, 140] on input "foo" at bounding box center [1064, 133] width 112 height 13
type input "bar"
drag, startPoint x: 1308, startPoint y: 90, endPoint x: 1308, endPoint y: 65, distance: 25.0
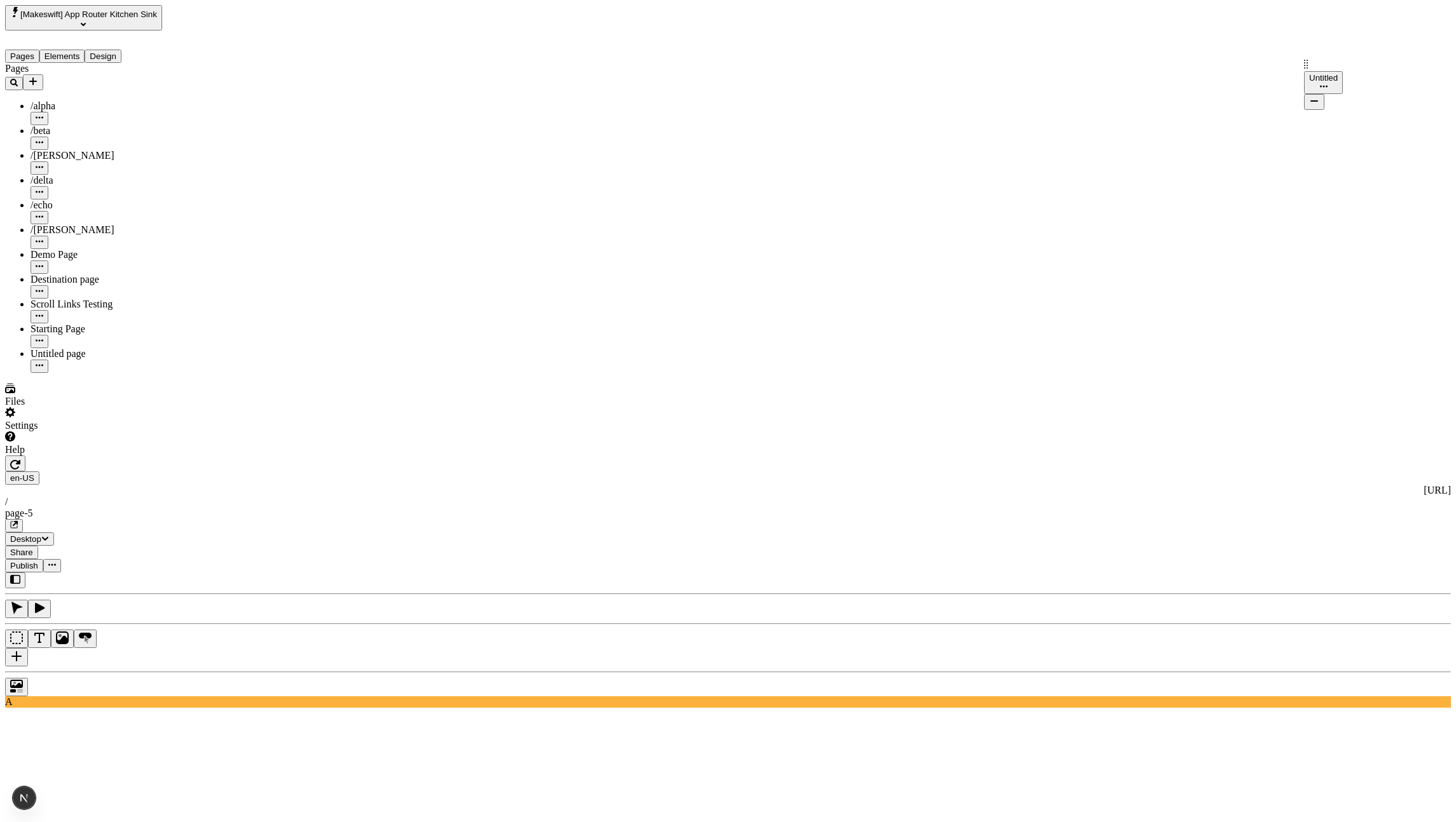
drag, startPoint x: 1308, startPoint y: 65, endPoint x: 1302, endPoint y: 98, distance: 33.5
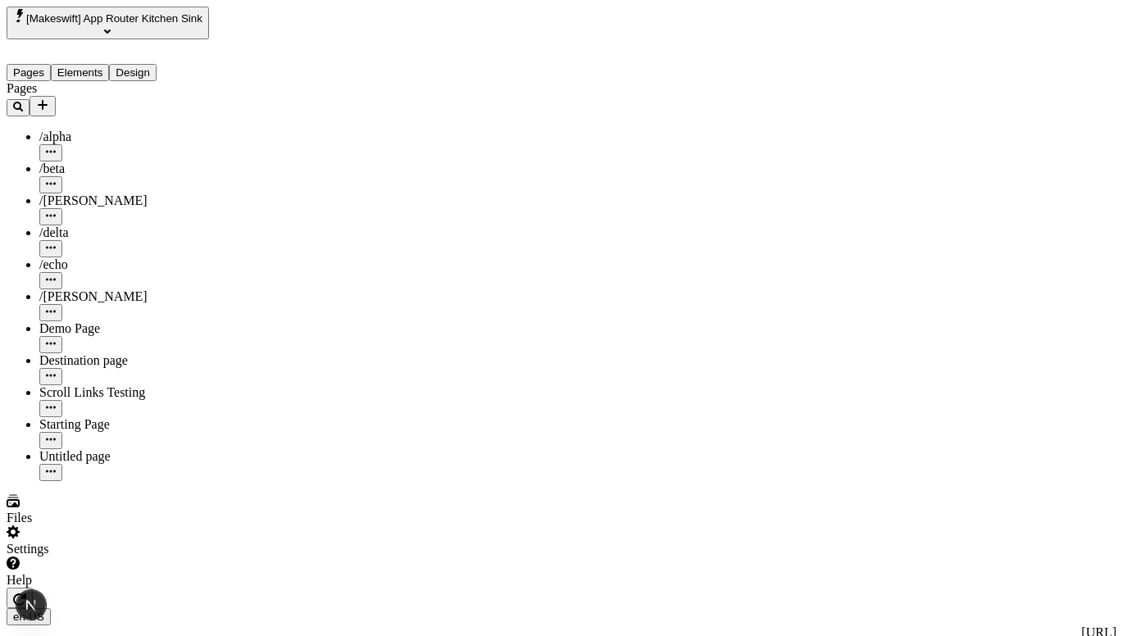
click at [89, 481] on div "Pages /alpha /beta /[PERSON_NAME] /delta /echo /romeo Demo Page Destination pag…" at bounding box center [120, 281] width 227 height 400
click at [824, 111] on input "Option 2" at bounding box center [809, 102] width 145 height 17
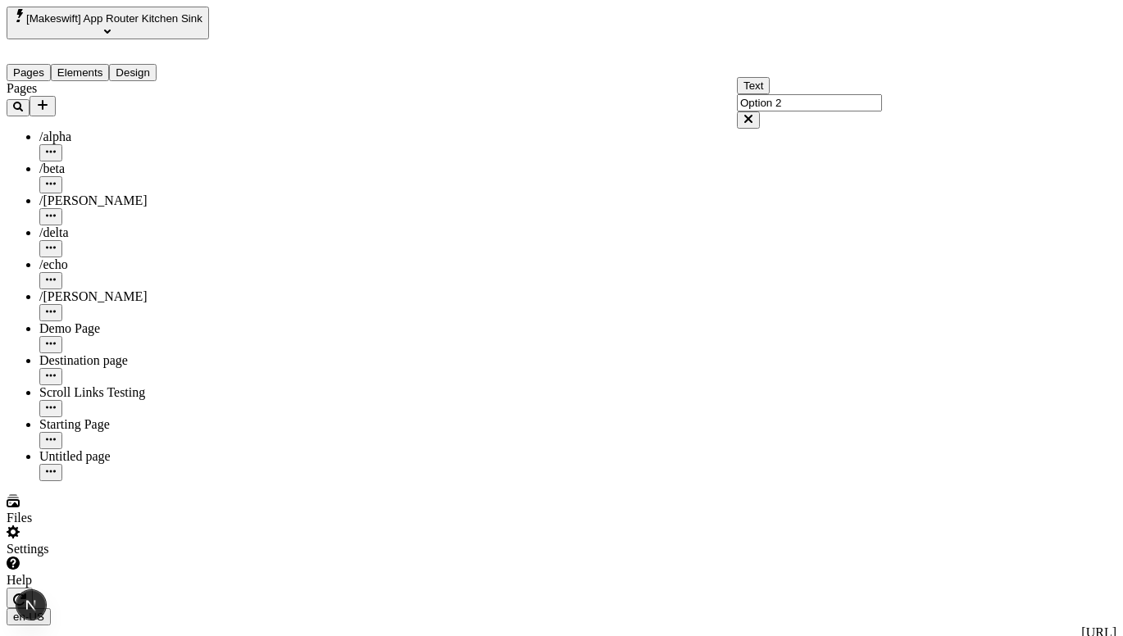
click at [811, 152] on div "Option 1" at bounding box center [835, 145] width 177 height 15
type input "Option 1"
click at [846, 143] on input "Option 1" at bounding box center [809, 133] width 145 height 17
click at [819, 198] on div "Option 2" at bounding box center [835, 191] width 177 height 15
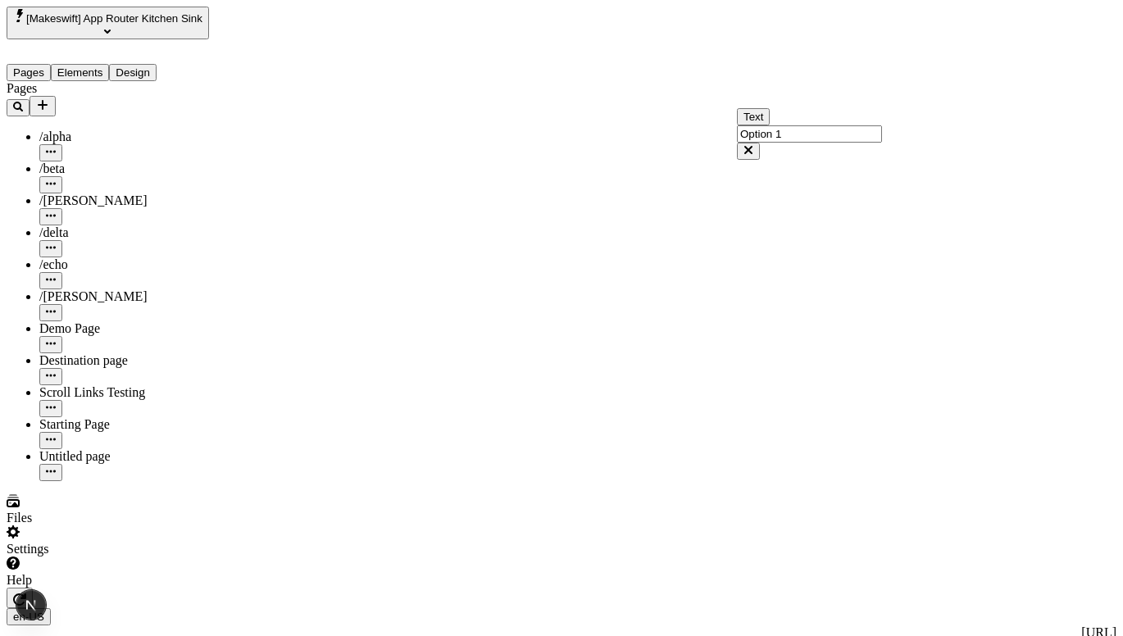
type input "Option 2"
click at [811, 111] on input "Option 1" at bounding box center [809, 102] width 145 height 17
click at [804, 148] on div "Option 1" at bounding box center [835, 145] width 177 height 15
click at [816, 111] on input "Option 1" at bounding box center [809, 102] width 145 height 17
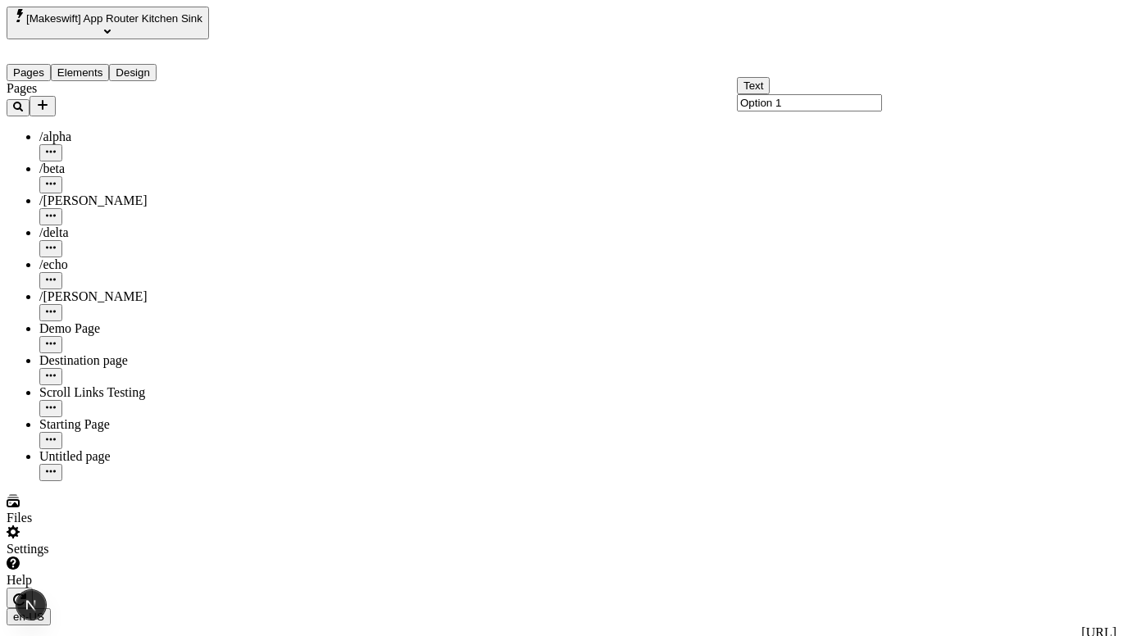
click at [819, 111] on input "Option 1" at bounding box center [809, 102] width 145 height 17
click at [818, 167] on div "Option 2" at bounding box center [835, 159] width 177 height 15
type input "Option 2"
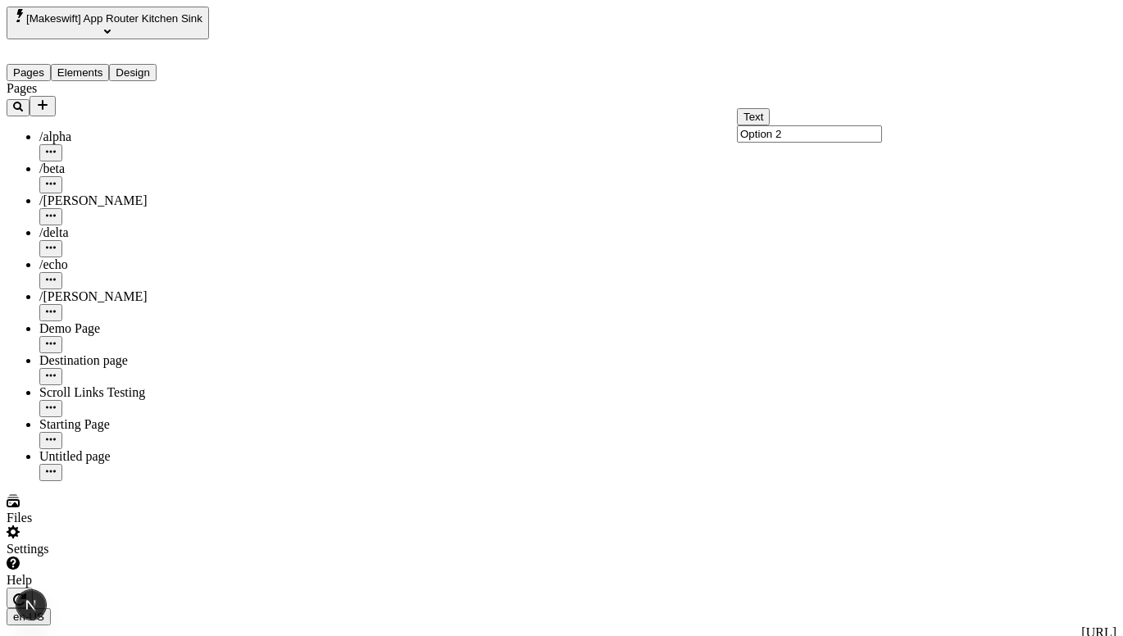
drag, startPoint x: 932, startPoint y: 88, endPoint x: 933, endPoint y: 155, distance: 67.2
drag, startPoint x: 933, startPoint y: 149, endPoint x: 935, endPoint y: 89, distance: 59.9
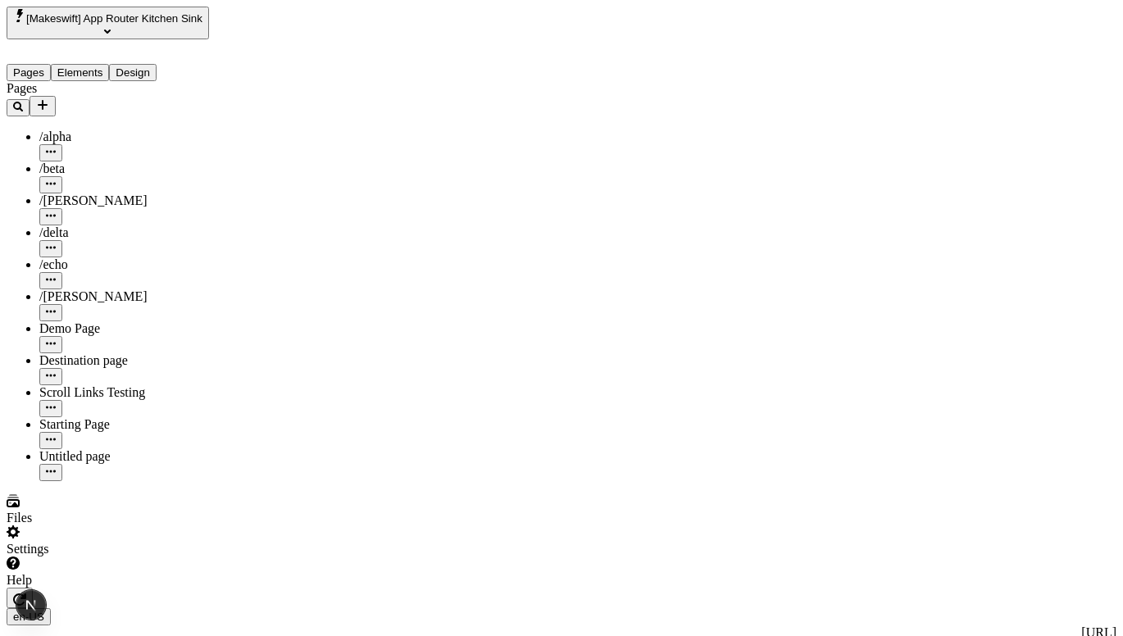
drag, startPoint x: 743, startPoint y: 159, endPoint x: 742, endPoint y: 216, distance: 57.4
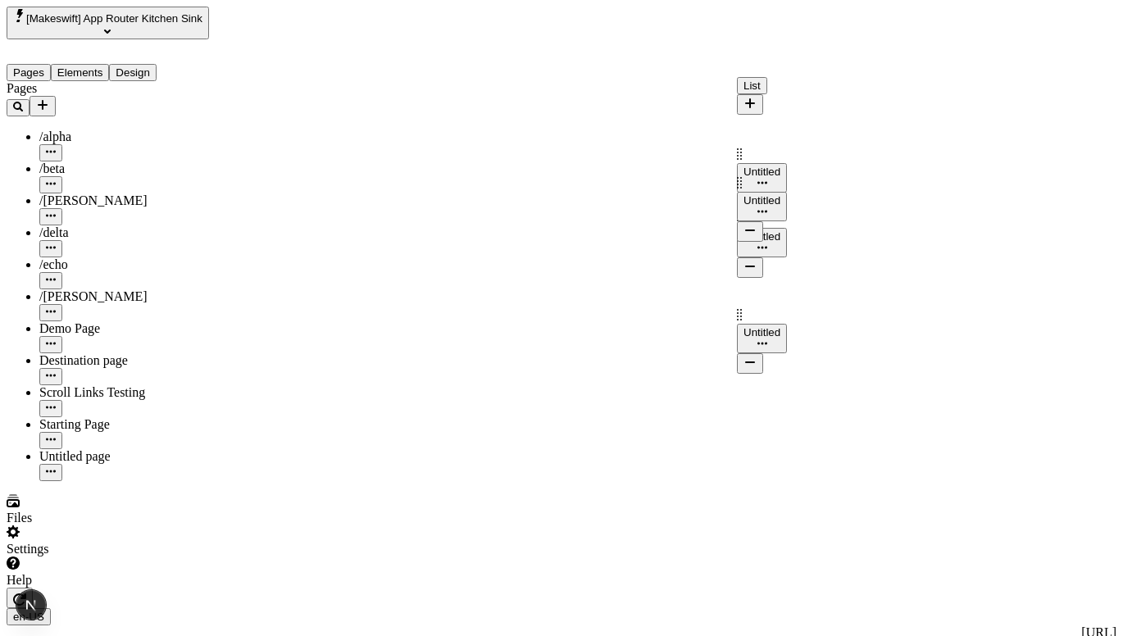
drag, startPoint x: 742, startPoint y: 131, endPoint x: 745, endPoint y: 203, distance: 72.2
click at [763, 224] on button "button" at bounding box center [750, 234] width 26 height 20
click at [756, 226] on icon "button" at bounding box center [749, 232] width 13 height 13
click at [756, 161] on icon "button" at bounding box center [749, 167] width 13 height 13
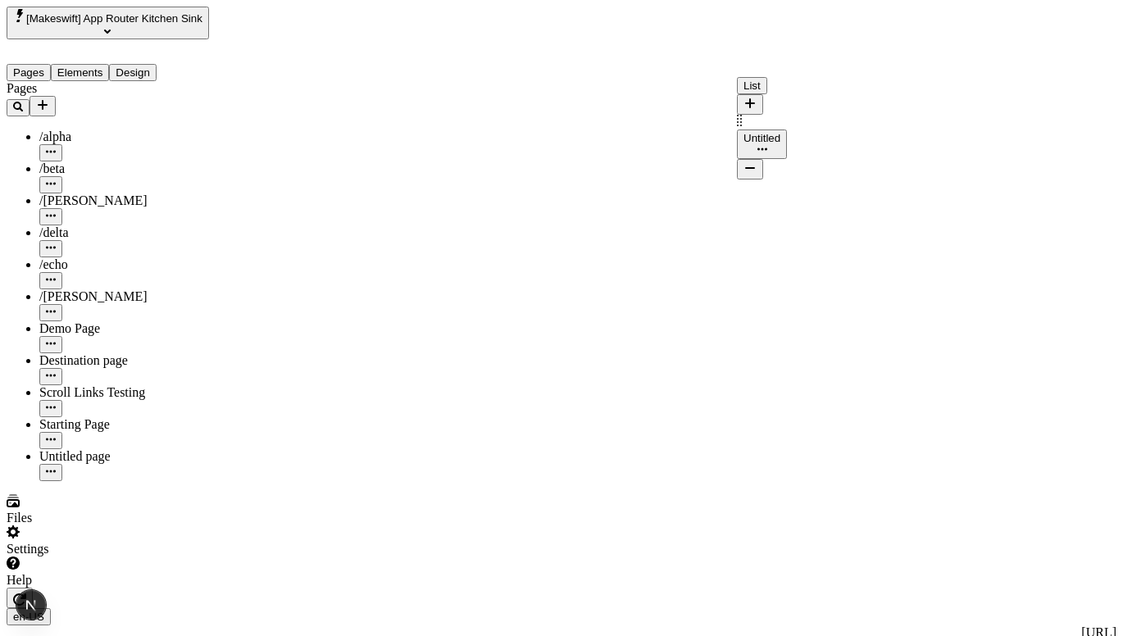
click at [763, 125] on button "button" at bounding box center [750, 135] width 26 height 20
click at [787, 225] on button "Untitled" at bounding box center [762, 240] width 50 height 30
click at [642, 211] on input "foo" at bounding box center [619, 202] width 145 height 17
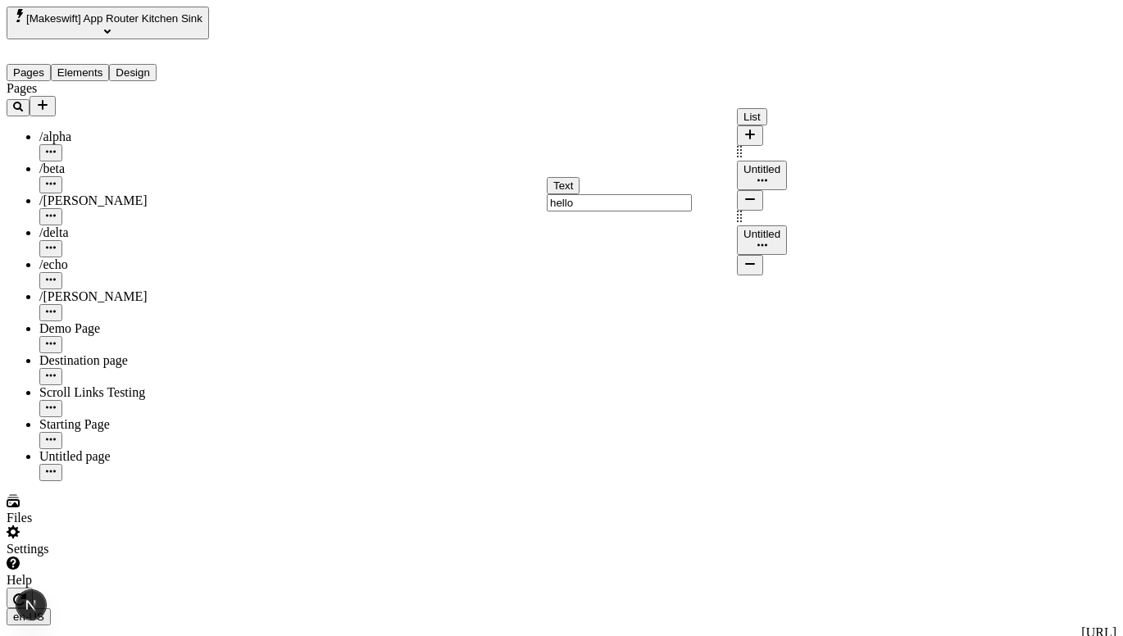
type input "hello"
click at [787, 124] on div "List" at bounding box center [762, 127] width 50 height 38
drag, startPoint x: 742, startPoint y: 180, endPoint x: 745, endPoint y: 158, distance: 22.3
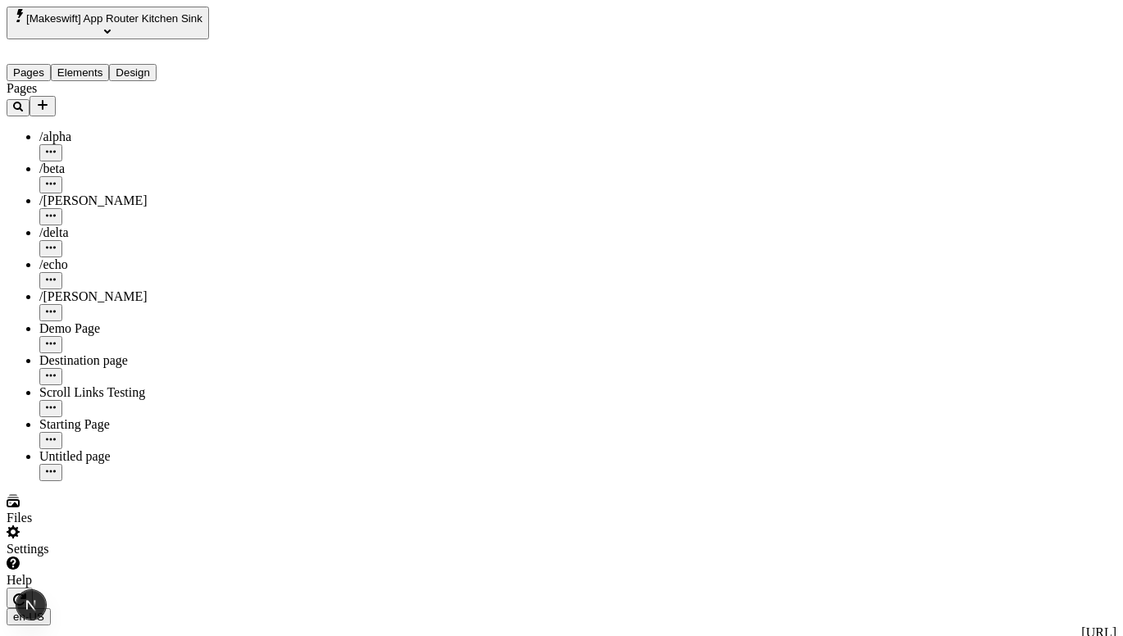
click at [837, 174] on input "text" at bounding box center [809, 165] width 145 height 17
type input "op"
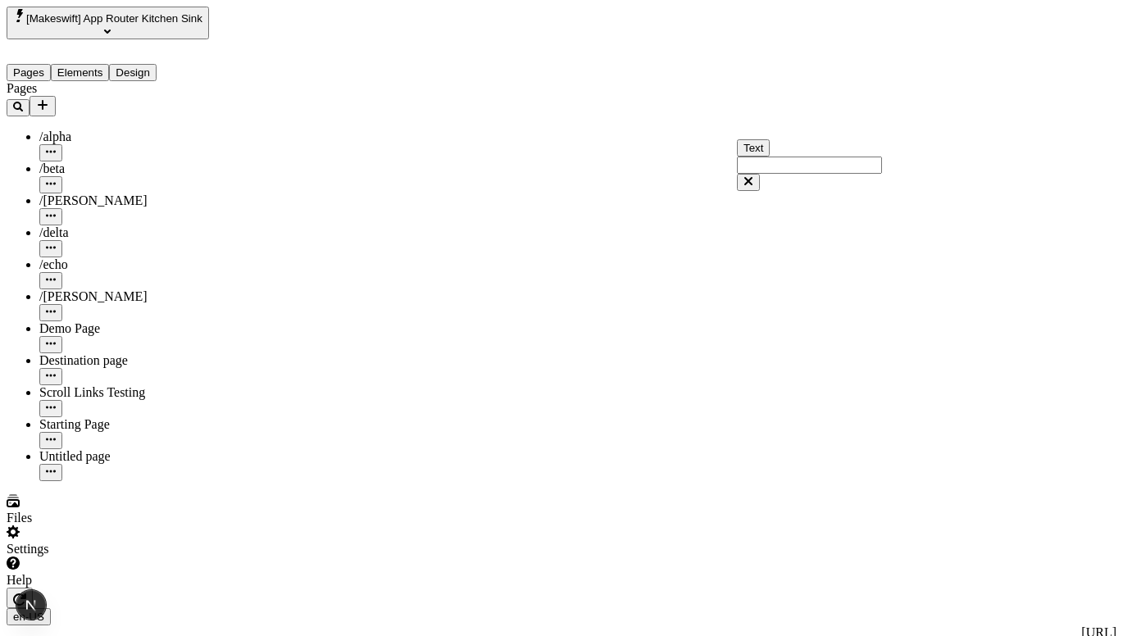
click at [830, 229] on div "Option 2" at bounding box center [835, 222] width 177 height 15
type input "Option 2"
drag, startPoint x: 932, startPoint y: 148, endPoint x: 934, endPoint y: 79, distance: 68.9
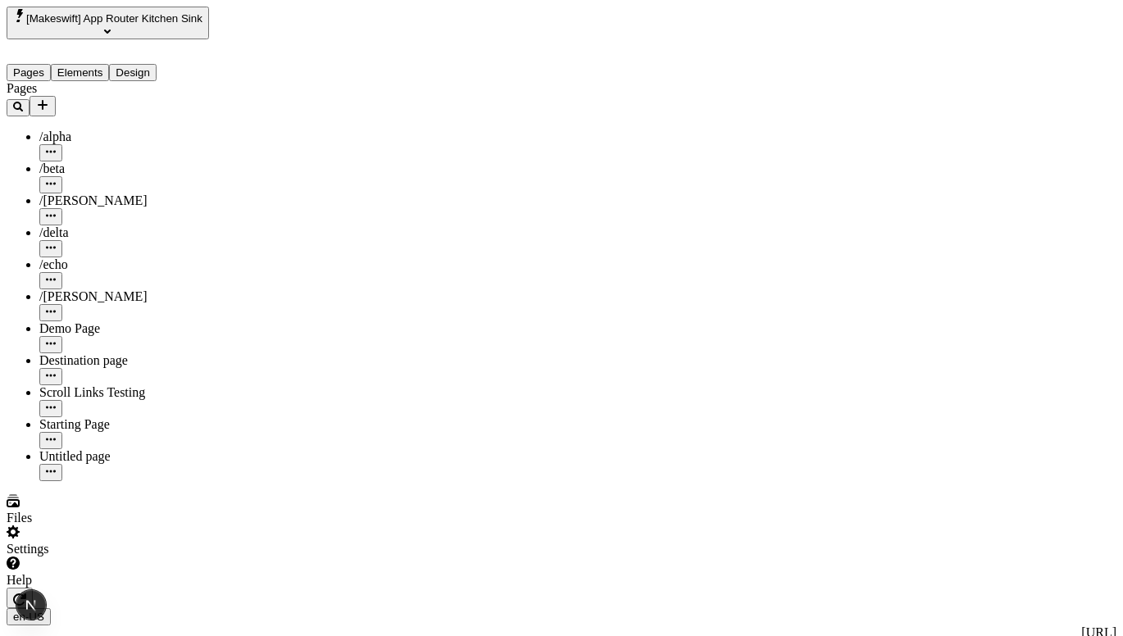
click at [849, 143] on input "Option 2" at bounding box center [809, 133] width 145 height 17
click at [828, 184] on div "Option 1" at bounding box center [835, 176] width 177 height 15
type input "Option 1"
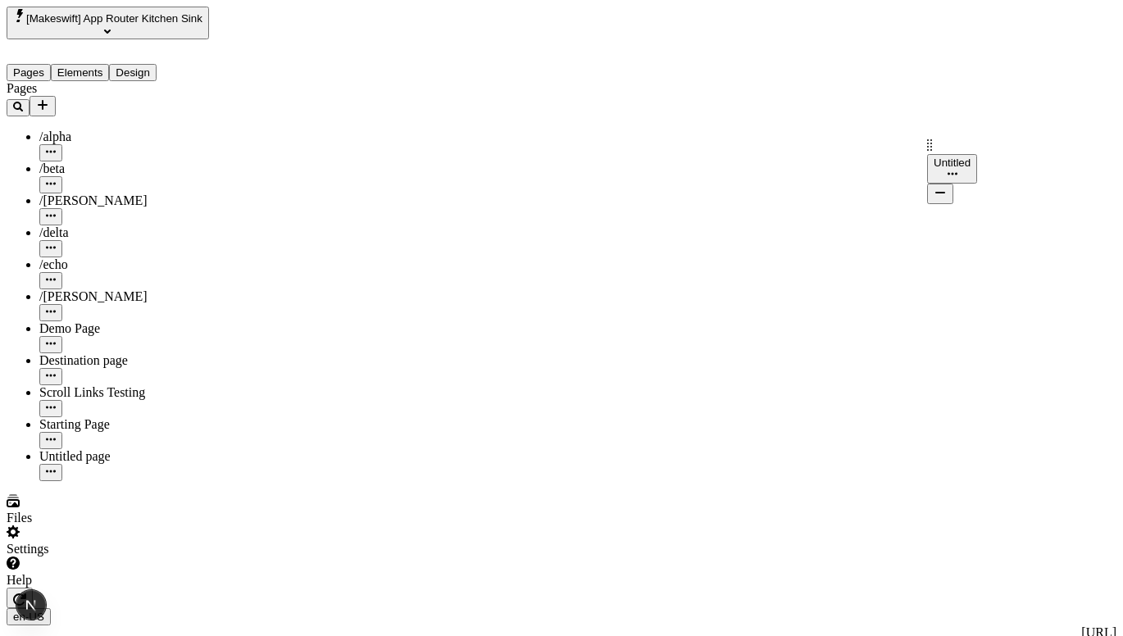
drag, startPoint x: 931, startPoint y: 121, endPoint x: 934, endPoint y: 163, distance: 41.9
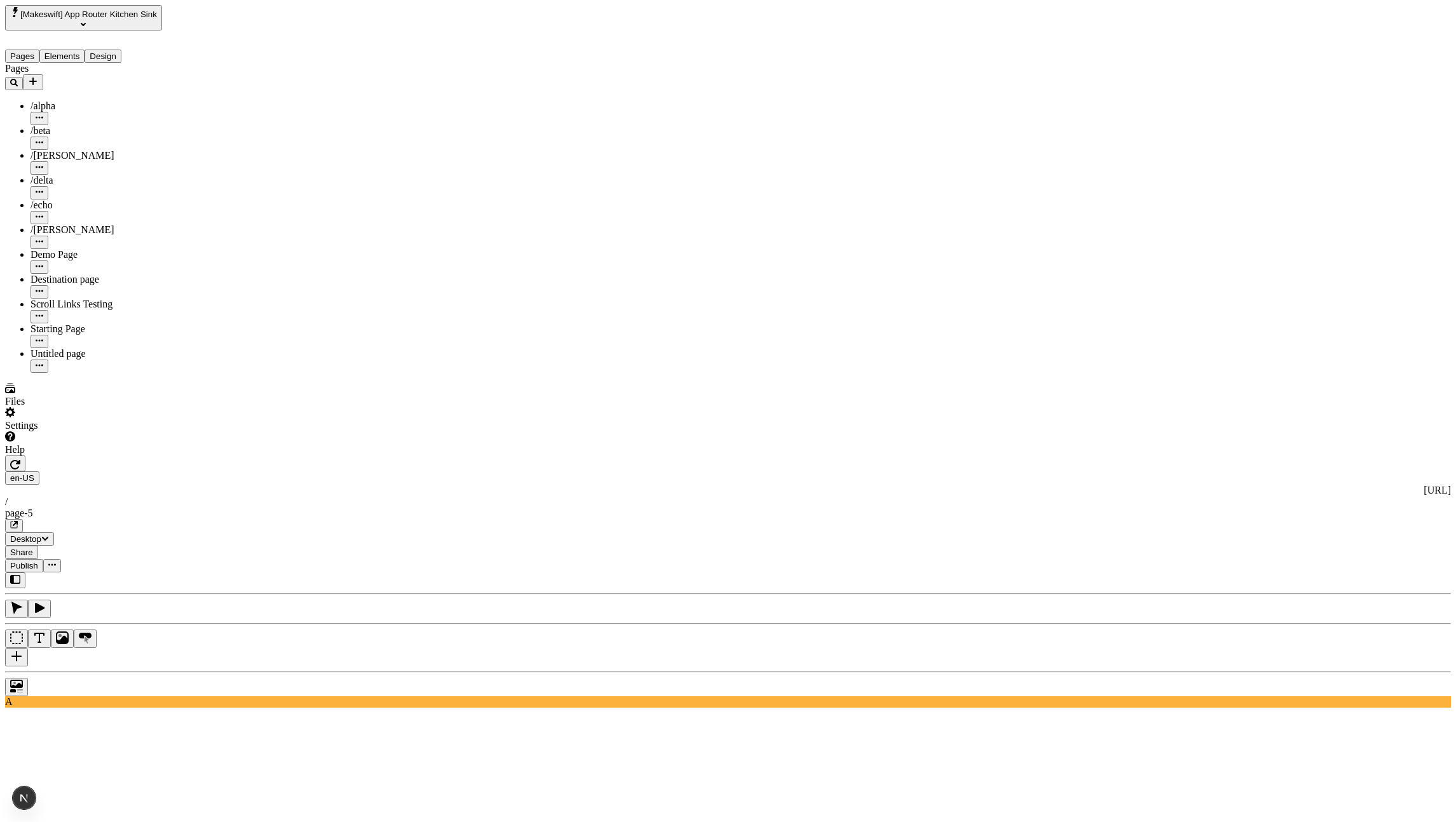
click at [28, 648] on button "button" at bounding box center [17, 658] width 23 height 19
click at [1178, 85] on div "blue" at bounding box center [1170, 80] width 16 height 9
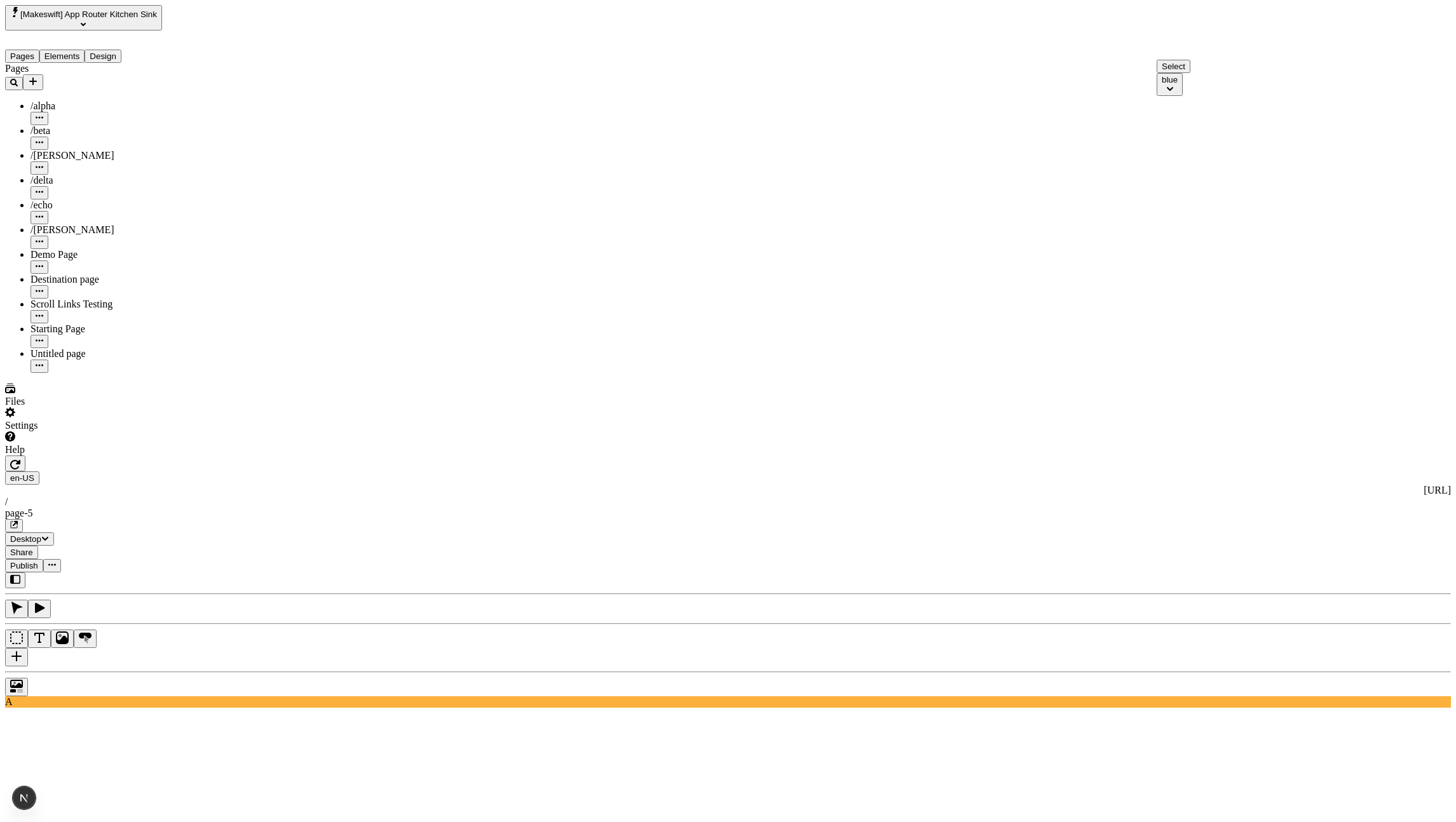
click at [1178, 85] on div "blue" at bounding box center [1170, 80] width 16 height 9
click at [1178, 85] on span "blue" at bounding box center [1170, 80] width 16 height 9
click at [1185, 118] on div "blue" at bounding box center [1233, 112] width 137 height 12
click at [1170, 71] on span "Select" at bounding box center [1174, 66] width 23 height 9
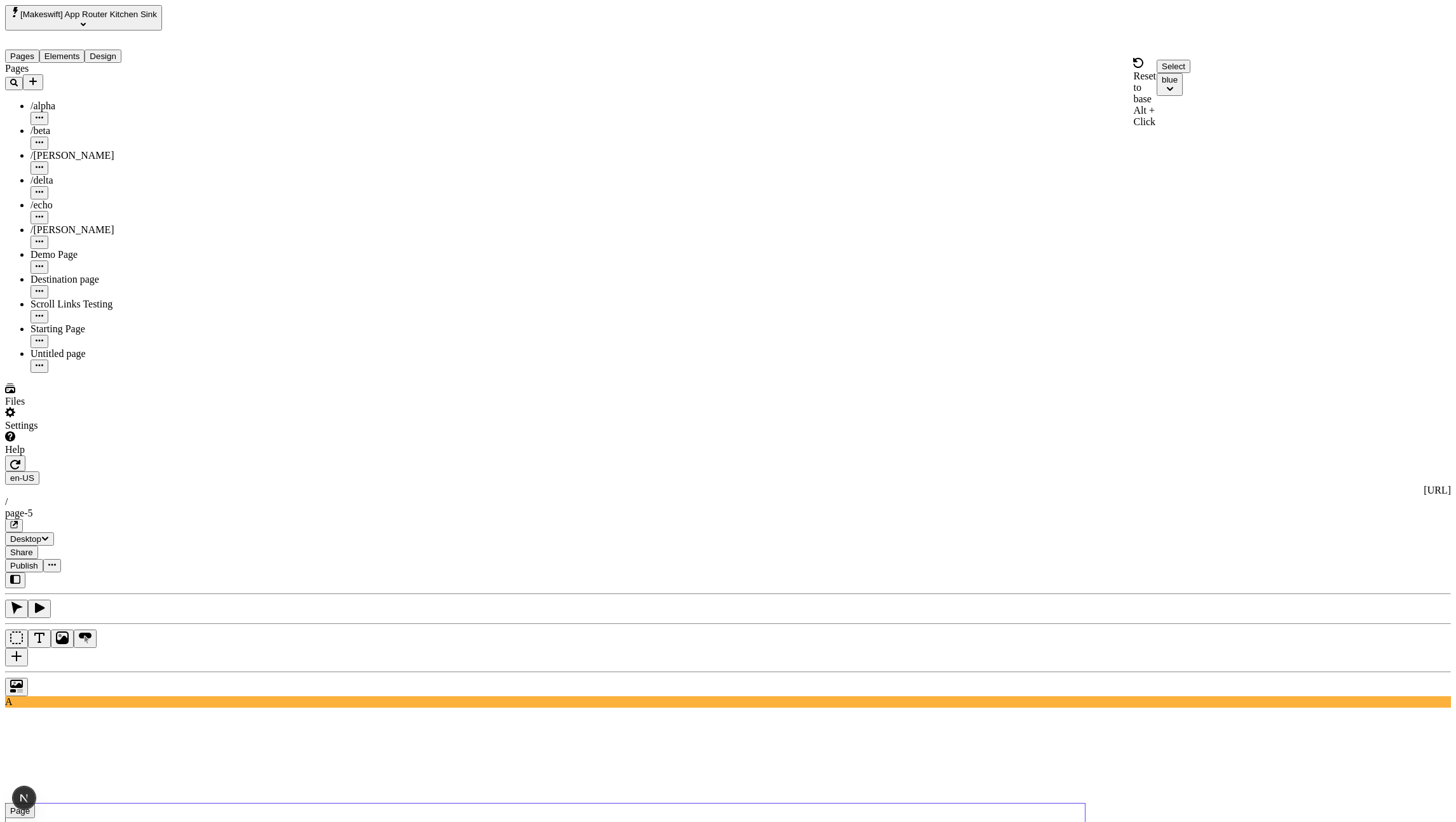
click at [1133, 105] on span "Alt + Click" at bounding box center [1144, 116] width 22 height 22
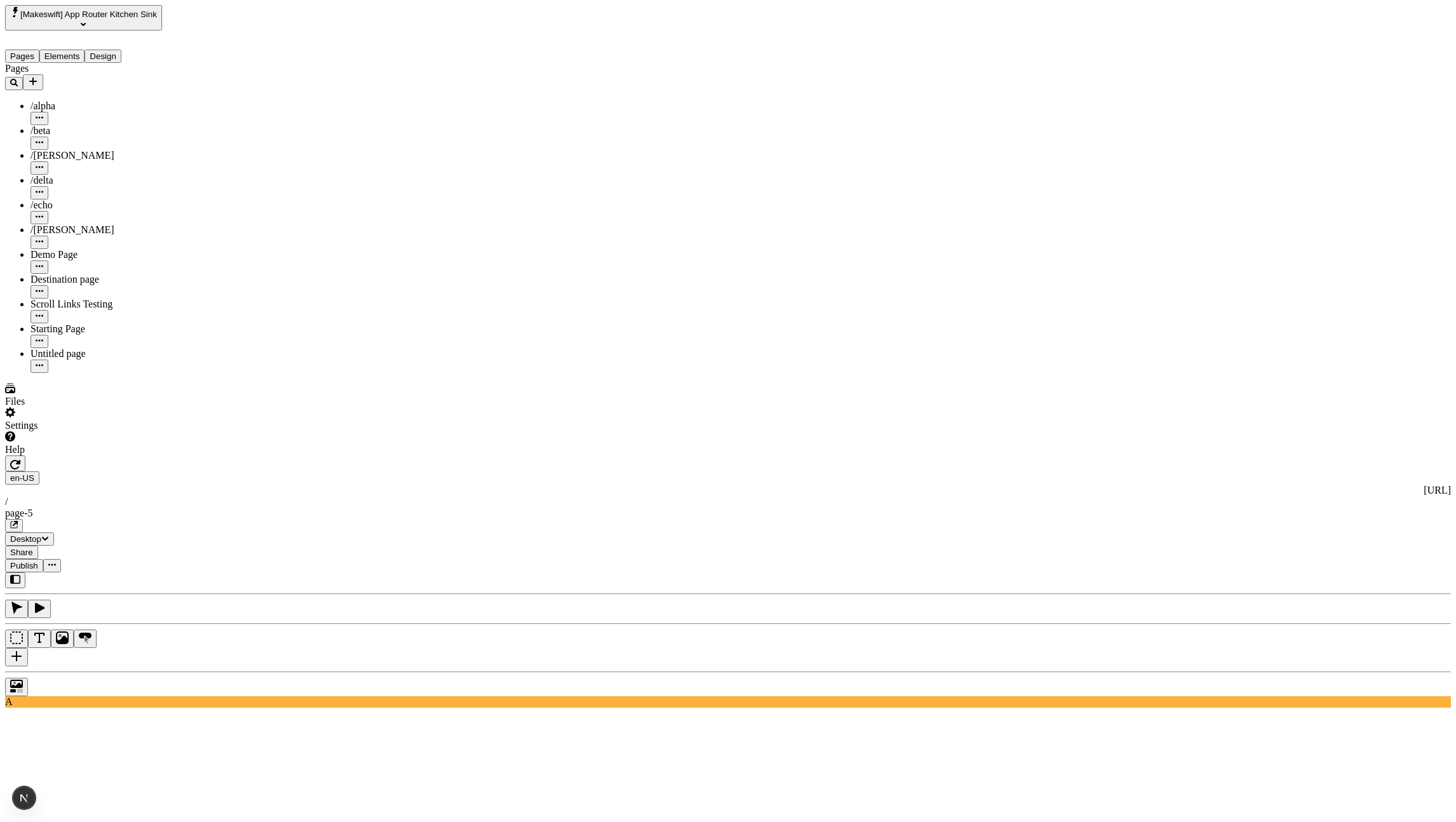
click at [1191, 73] on div "Select" at bounding box center [1173, 66] width 33 height 13
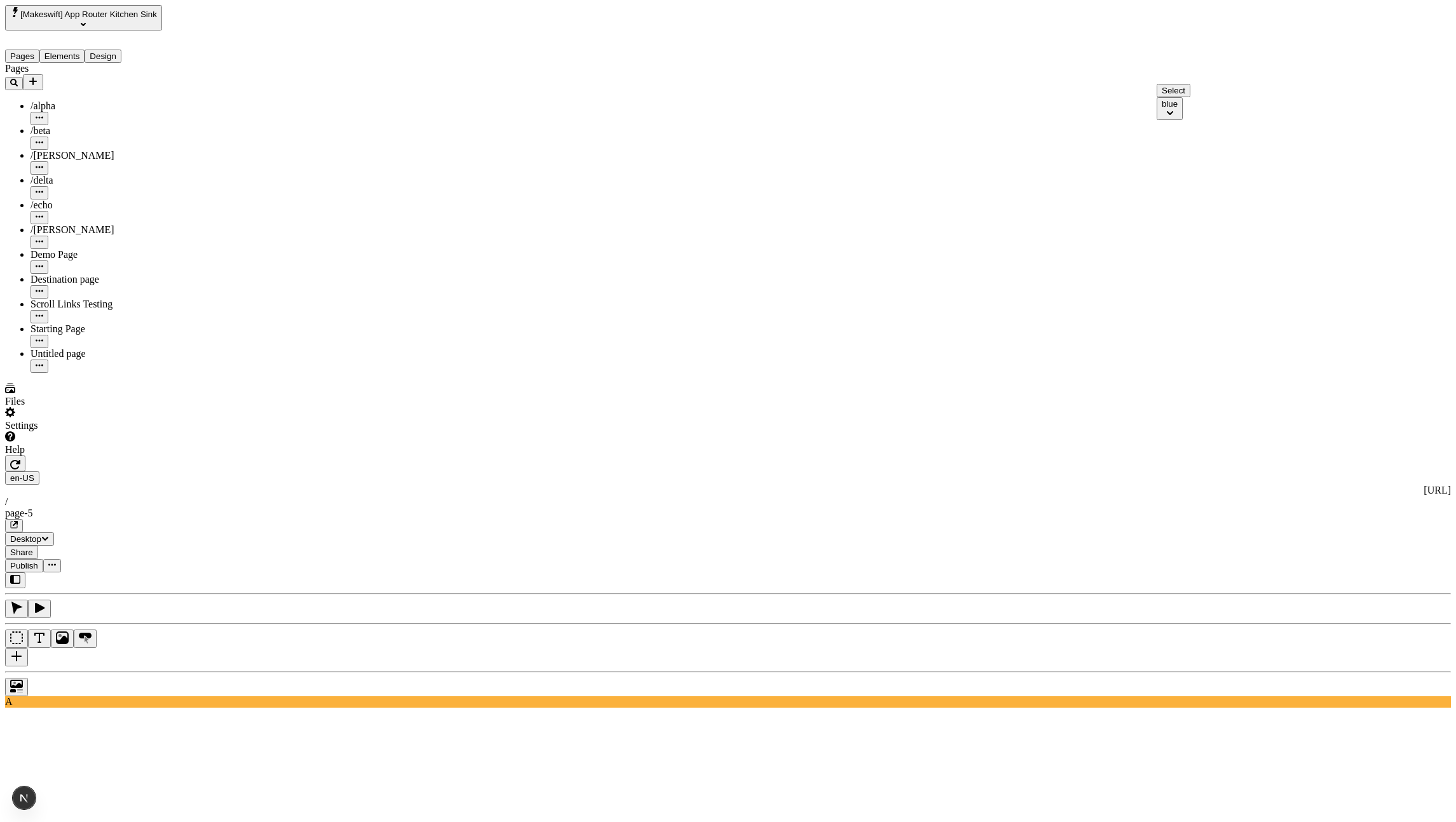
click at [1183, 115] on button "blue" at bounding box center [1170, 109] width 26 height 23
click at [1195, 177] on div "red" at bounding box center [1233, 171] width 137 height 12
click at [1178, 85] on div "blue" at bounding box center [1170, 80] width 16 height 9
click at [1206, 136] on div "green" at bounding box center [1233, 135] width 137 height 12
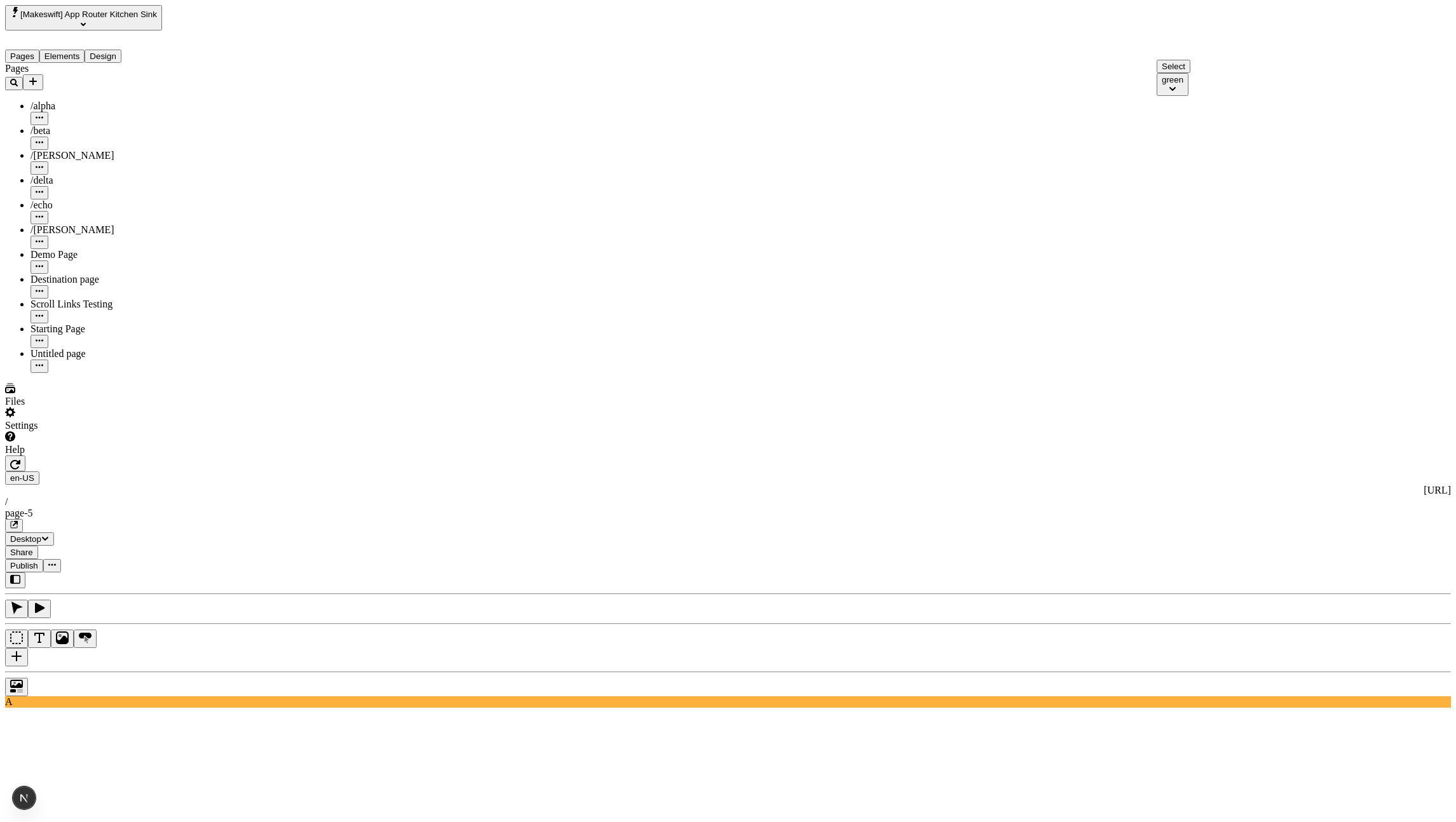
click at [1174, 109] on div "red" at bounding box center [1168, 104] width 12 height 9
click at [1211, 154] on div "green" at bounding box center [1233, 148] width 137 height 12
click at [1184, 109] on div "green" at bounding box center [1173, 104] width 22 height 9
click at [1209, 143] on div "blue" at bounding box center [1233, 136] width 137 height 12
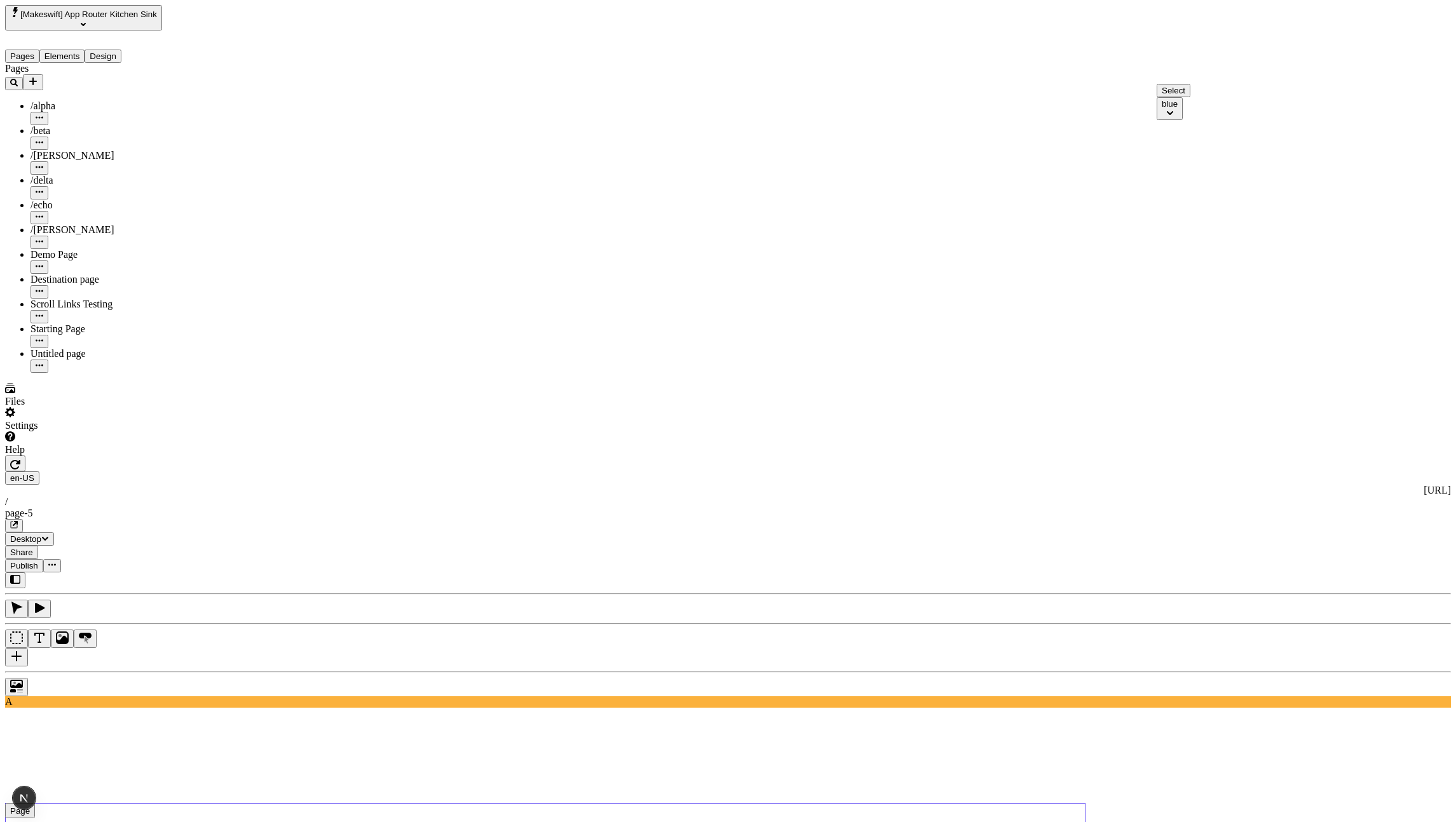
click at [1178, 109] on div "blue" at bounding box center [1170, 104] width 16 height 9
click at [1217, 177] on div "red" at bounding box center [1233, 171] width 137 height 12
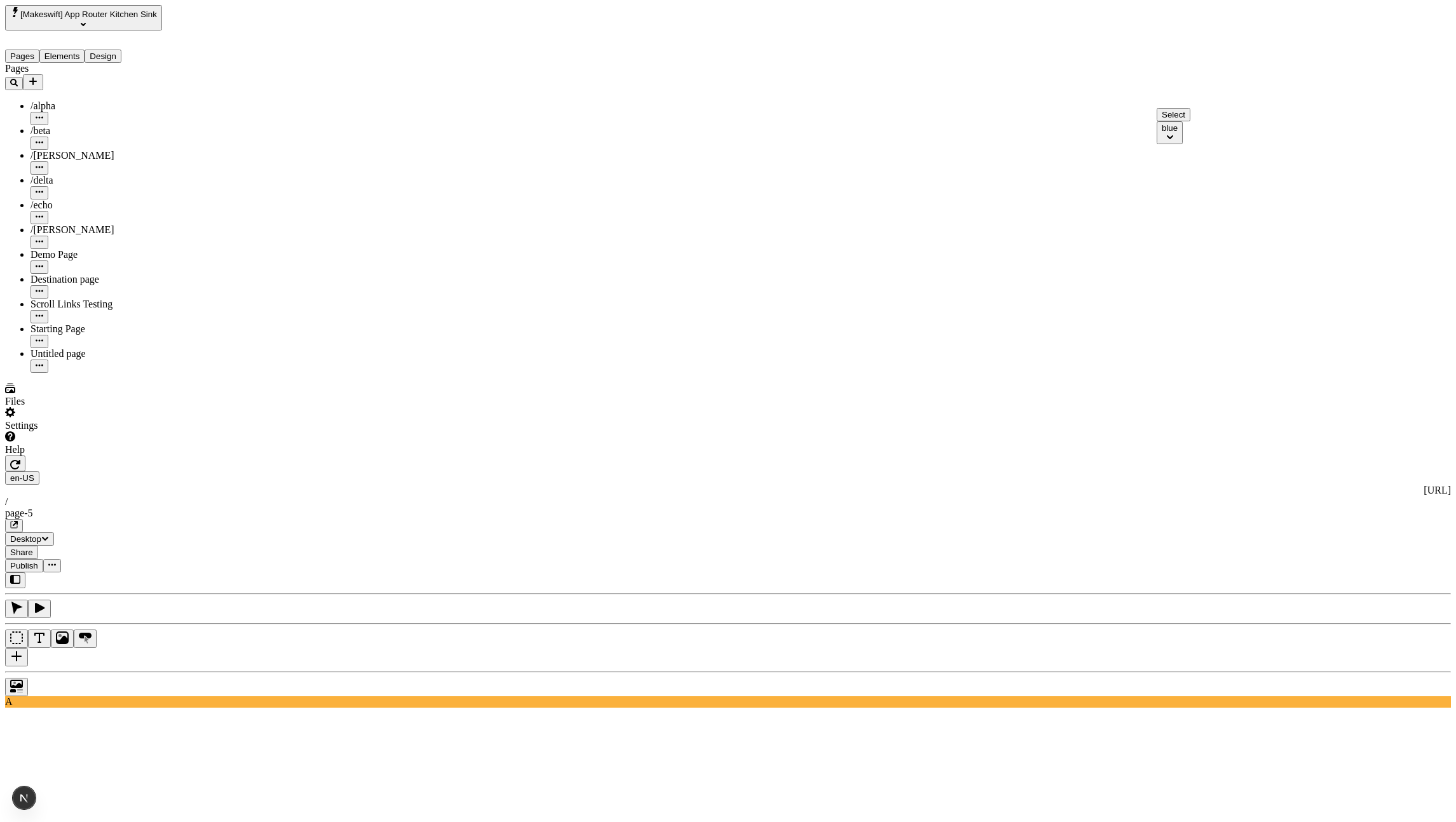
click at [1178, 133] on div "blue" at bounding box center [1170, 128] width 16 height 9
click at [1205, 165] on div "blue" at bounding box center [1233, 161] width 137 height 12
click at [1183, 144] on button "blue" at bounding box center [1170, 133] width 26 height 23
click at [1205, 184] on div "green" at bounding box center [1233, 183] width 137 height 12
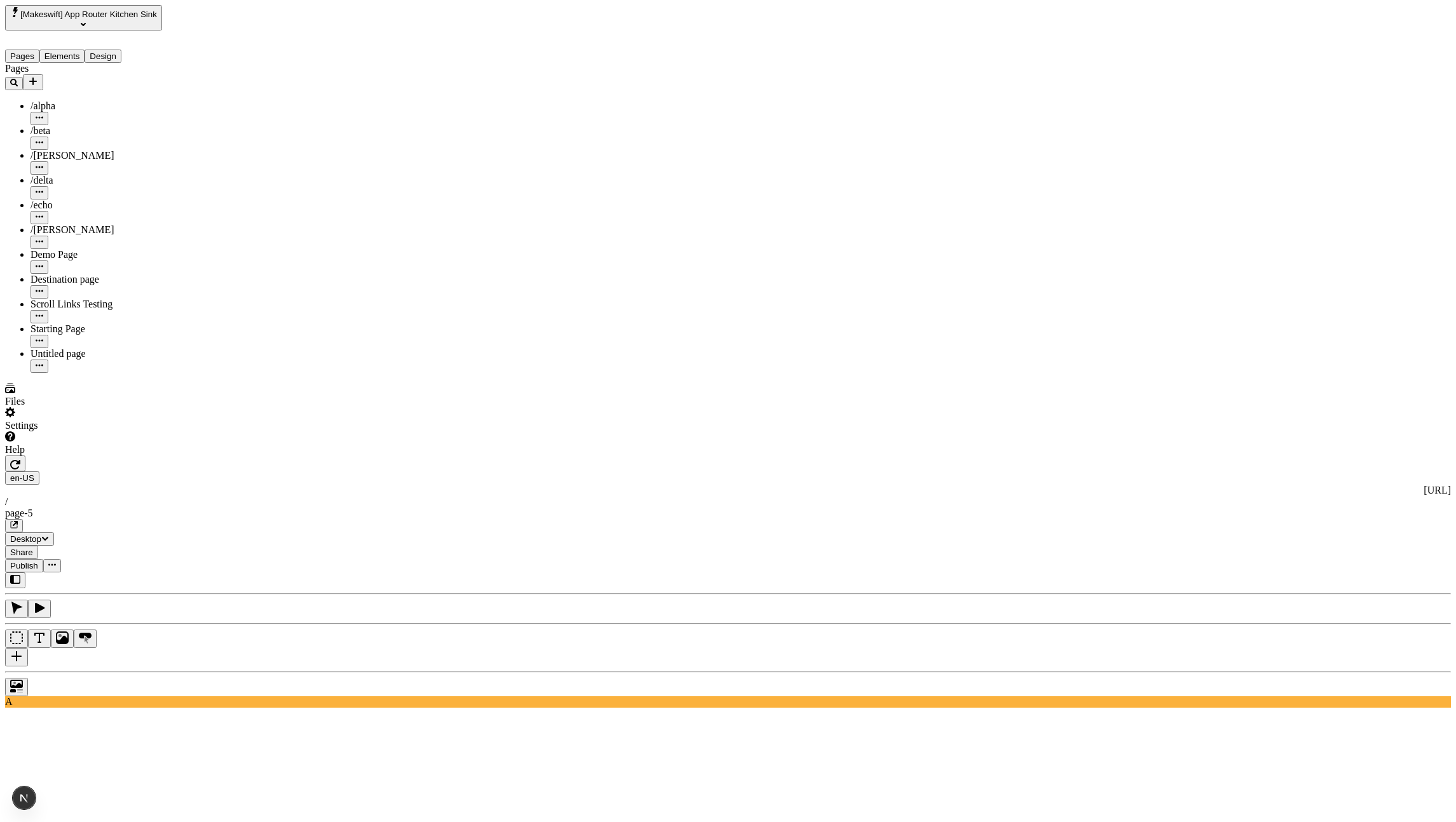
click at [1174, 109] on div "red" at bounding box center [1168, 104] width 12 height 9
click at [1212, 143] on div "blue" at bounding box center [1233, 136] width 137 height 12
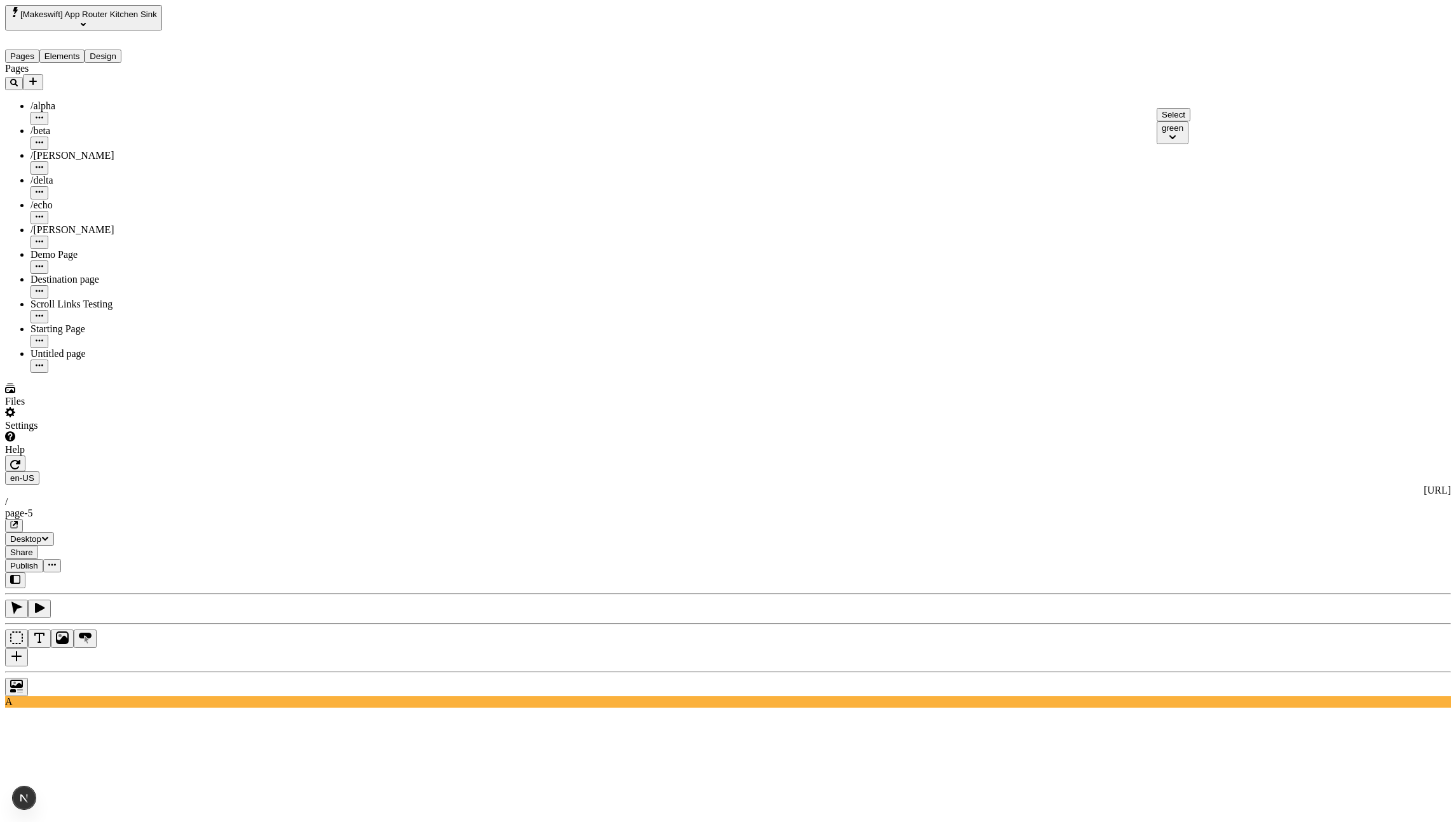
click at [1188, 144] on button "green" at bounding box center [1172, 133] width 32 height 23
click at [1203, 201] on div "red" at bounding box center [1233, 195] width 137 height 12
drag, startPoint x: 1309, startPoint y: 117, endPoint x: 1308, endPoint y: 58, distance: 59.0
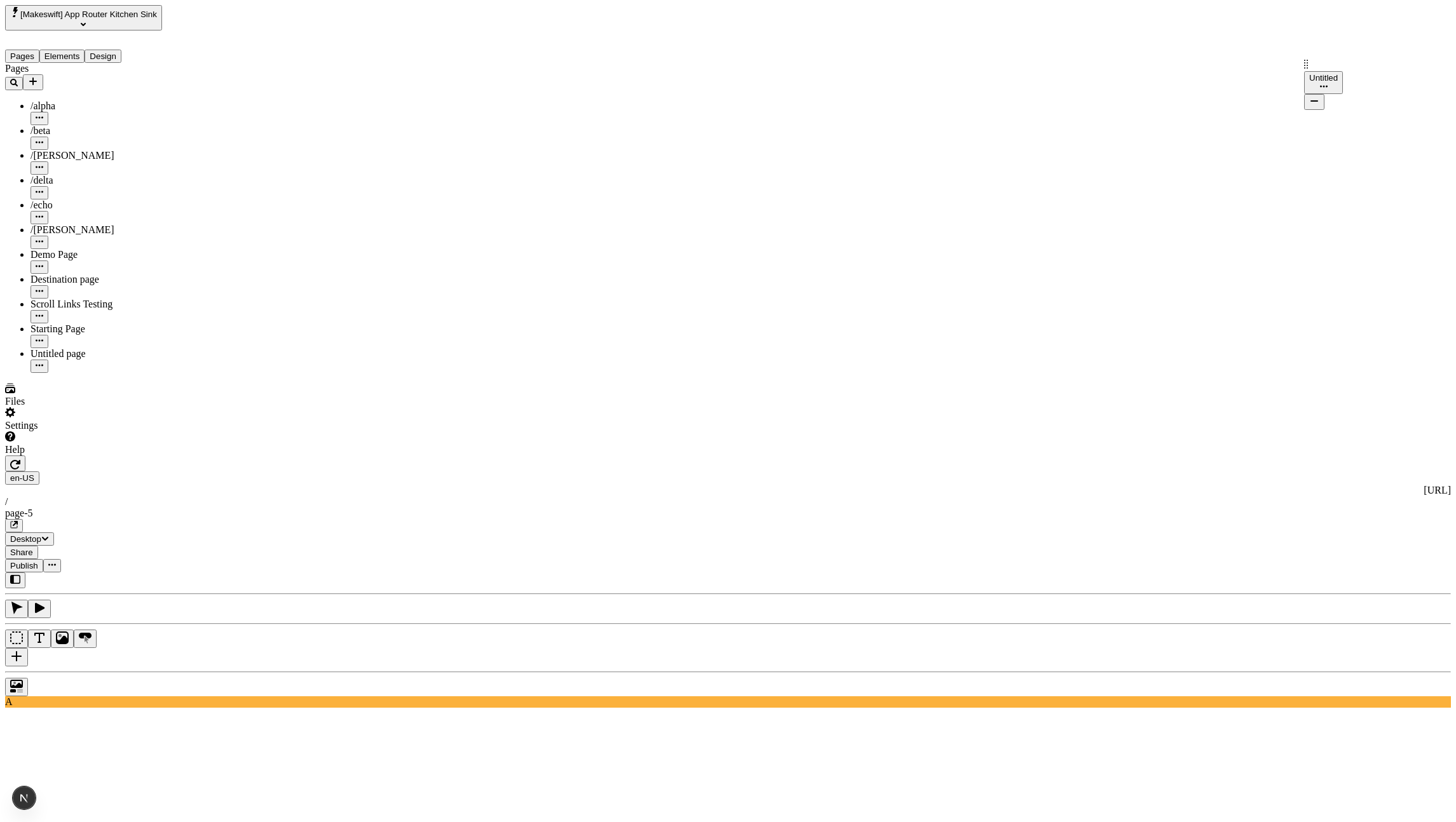
drag, startPoint x: 1309, startPoint y: 109, endPoint x: 1308, endPoint y: 83, distance: 26.0
drag, startPoint x: 1309, startPoint y: 63, endPoint x: 1314, endPoint y: 133, distance: 70.2
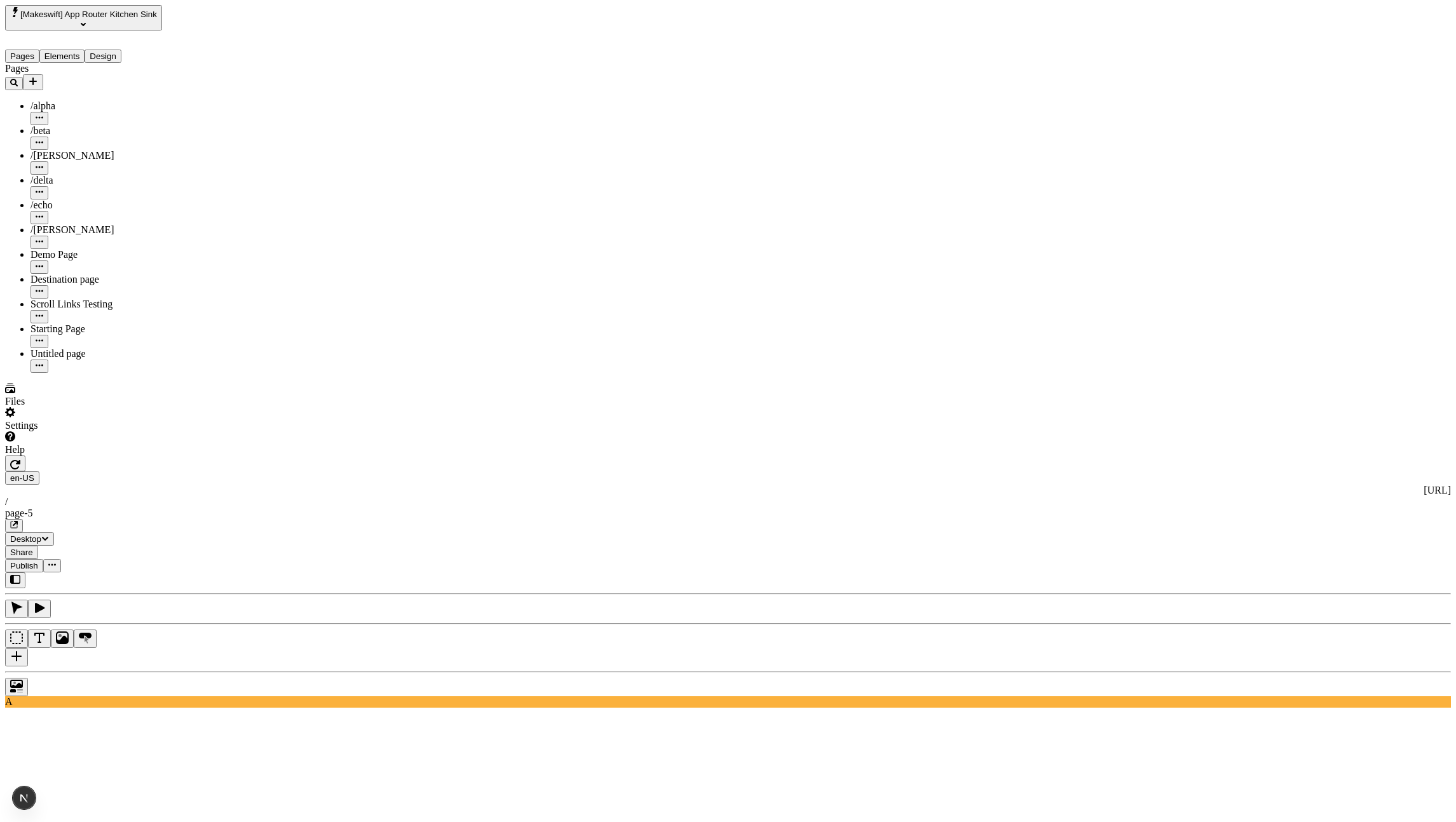
click at [192, 672] on div at bounding box center [728, 684] width 1446 height 25
click at [191, 672] on div at bounding box center [728, 684] width 1446 height 25
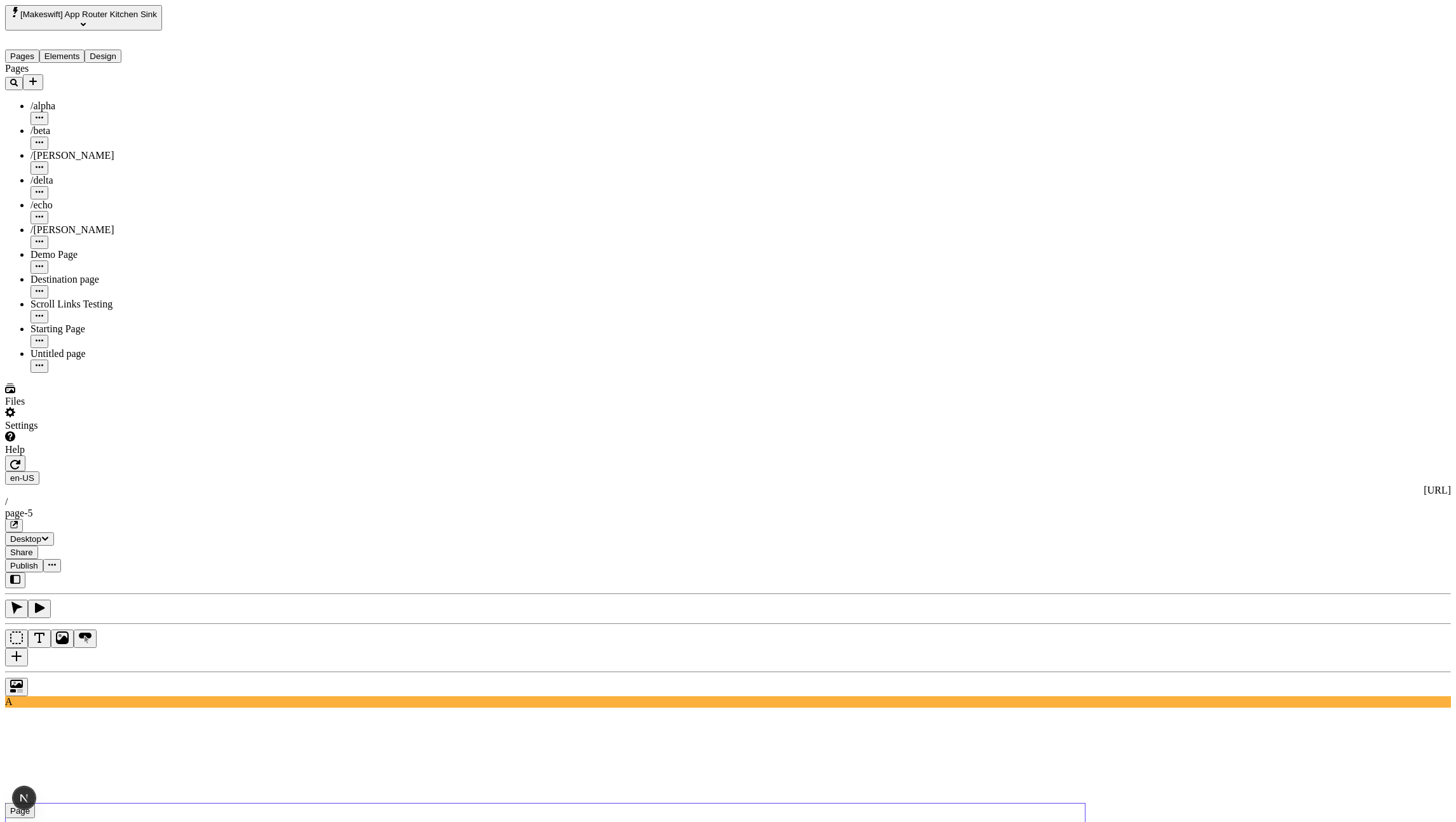
click at [1191, 126] on div "Untitled" at bounding box center [1176, 131] width 29 height 9
click at [1195, 174] on button "Untitled" at bounding box center [1176, 186] width 39 height 23
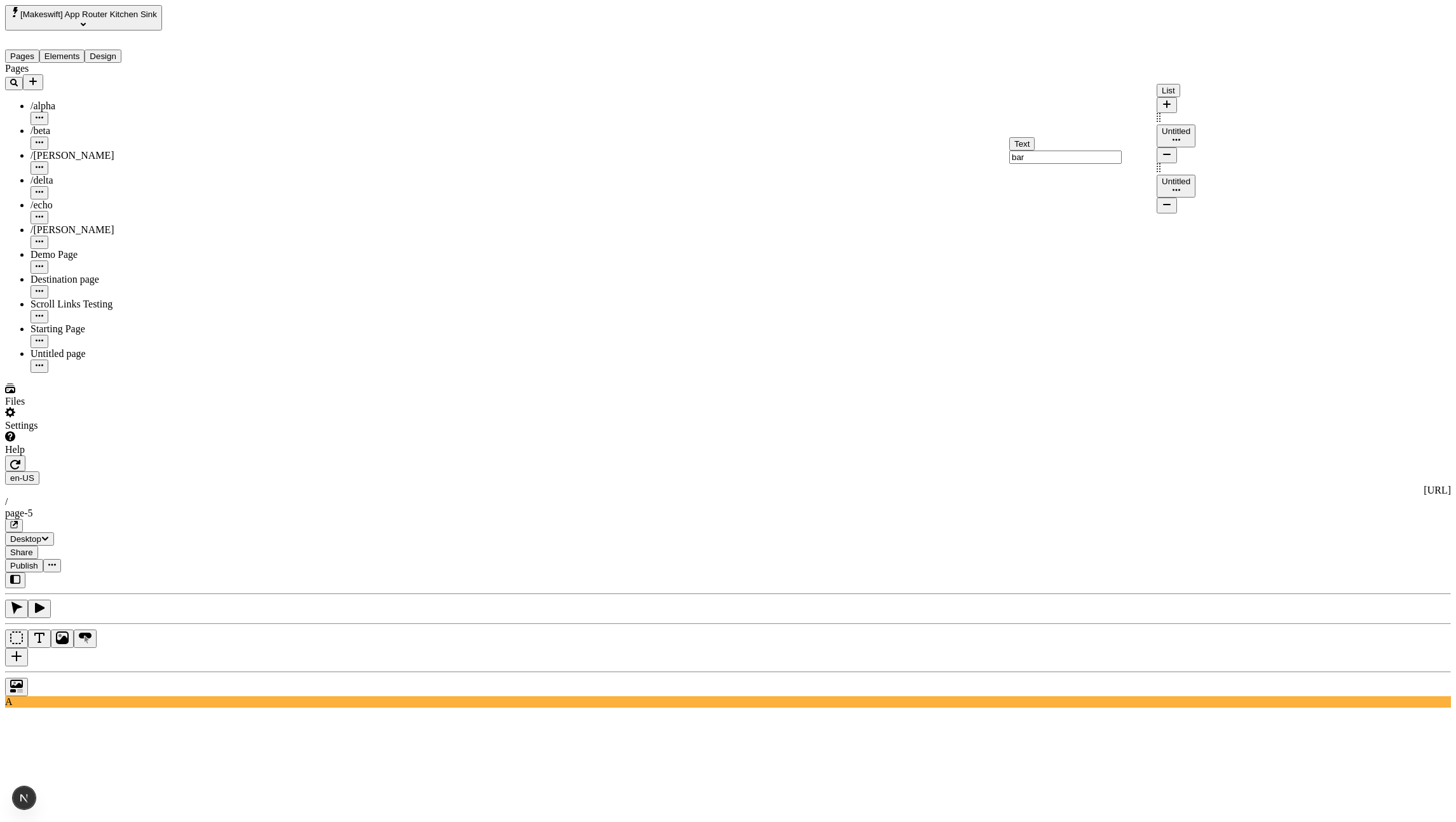
click at [1191, 126] on div "Untitled" at bounding box center [1176, 131] width 29 height 9
click at [26, 456] on button "button" at bounding box center [16, 464] width 20 height 16
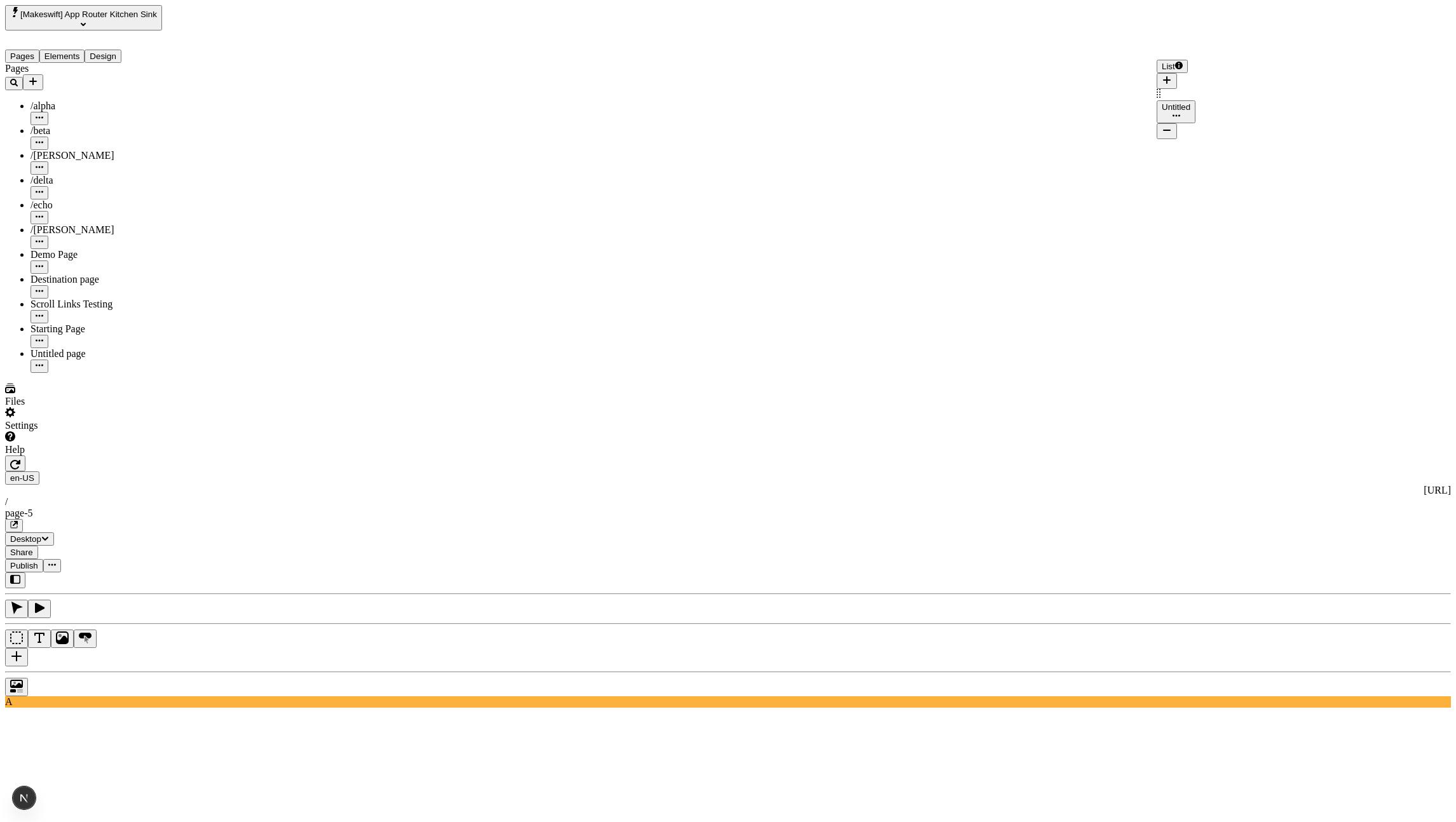
click at [1180, 102] on div "Untitled" at bounding box center [1176, 107] width 29 height 9
click at [1190, 126] on div "Untitled" at bounding box center [1176, 131] width 29 height 9
click at [1191, 177] on div "Untitled" at bounding box center [1176, 181] width 29 height 9
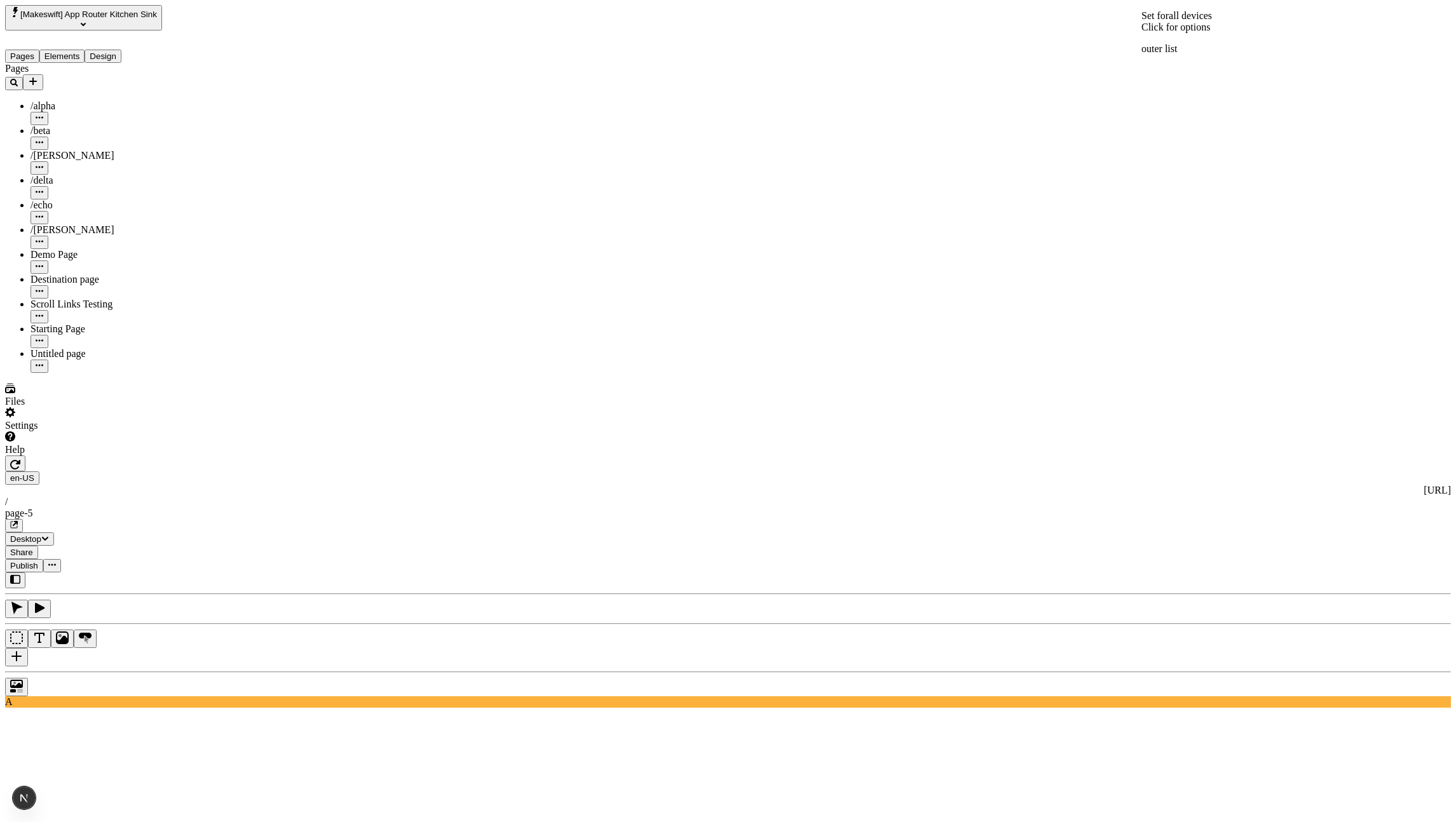
click at [1185, 33] on div "Click for options" at bounding box center [1177, 27] width 71 height 12
click at [1212, 33] on div "Click for options" at bounding box center [1177, 27] width 71 height 12
click at [1192, 21] on span "all devices" at bounding box center [1191, 16] width 43 height 11
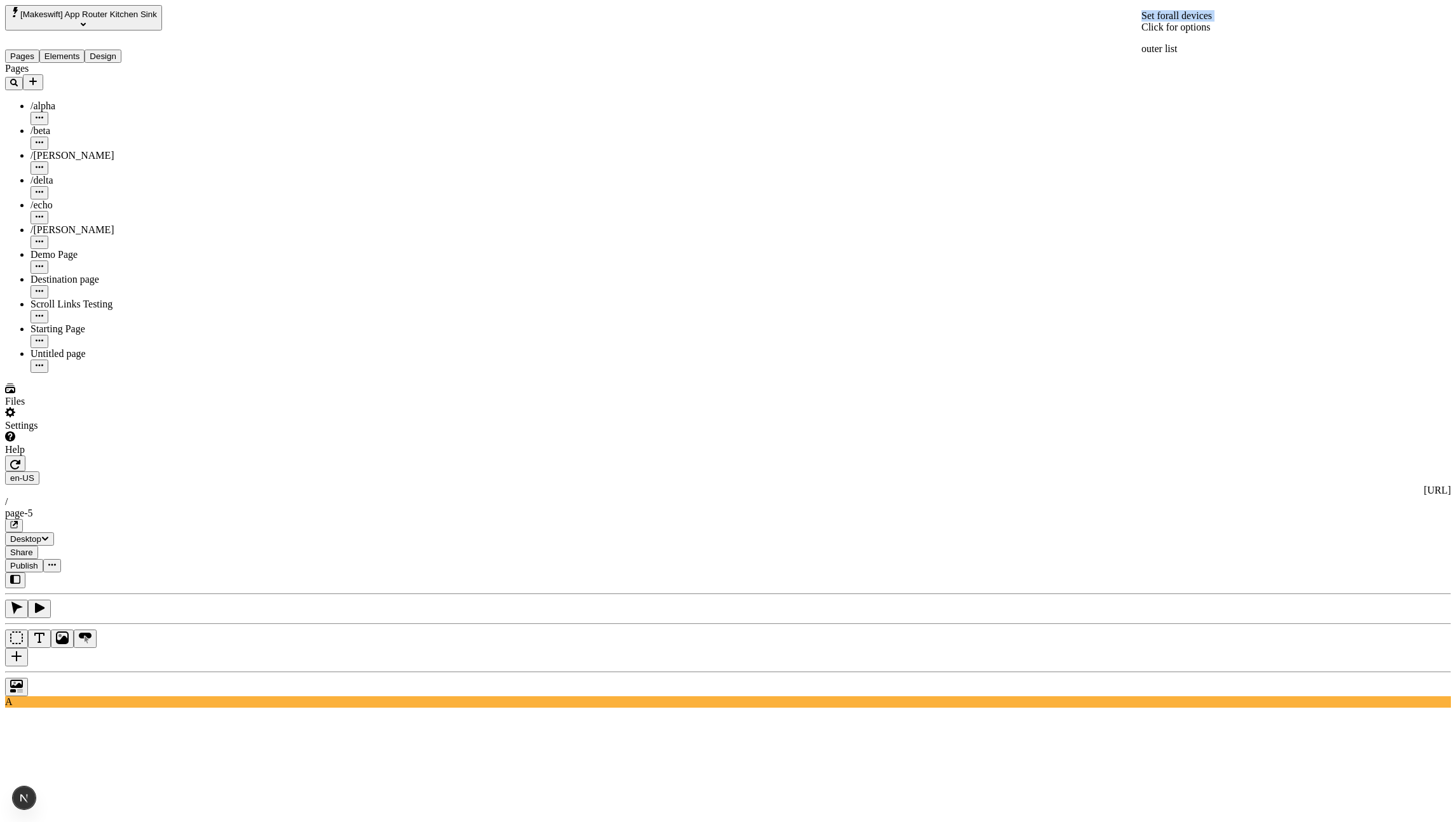
click at [1192, 21] on span "all devices" at bounding box center [1191, 16] width 43 height 11
click at [1036, 62] on div "Click for options" at bounding box center [1029, 57] width 71 height 12
click at [1172, 71] on span "List" at bounding box center [1172, 66] width 21 height 9
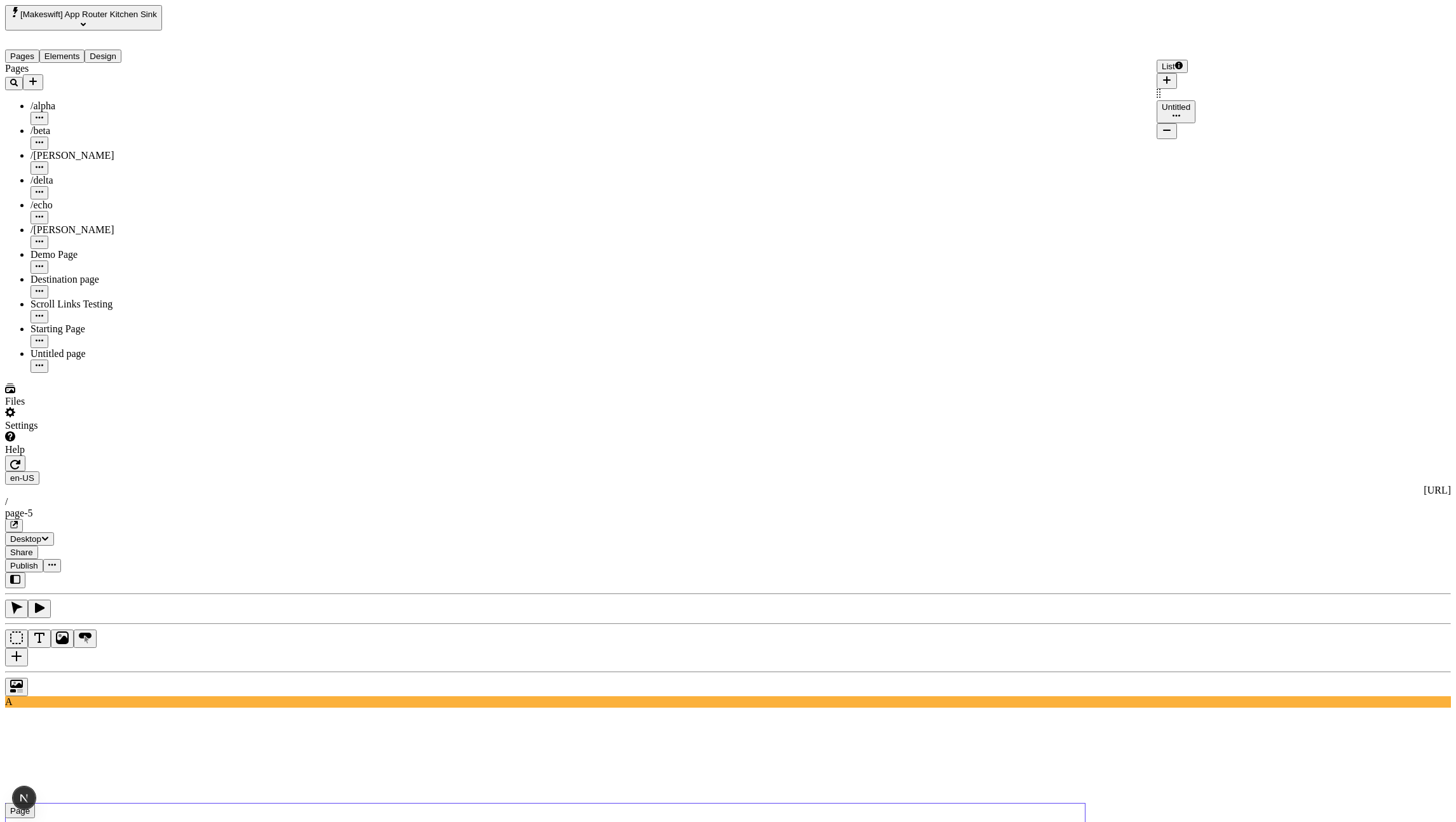
click at [1195, 75] on div "List" at bounding box center [1176, 74] width 39 height 29
click at [1172, 71] on span "List" at bounding box center [1172, 66] width 21 height 9
click at [1195, 74] on div "List" at bounding box center [1176, 74] width 39 height 29
click at [1171, 71] on span "List" at bounding box center [1172, 66] width 21 height 9
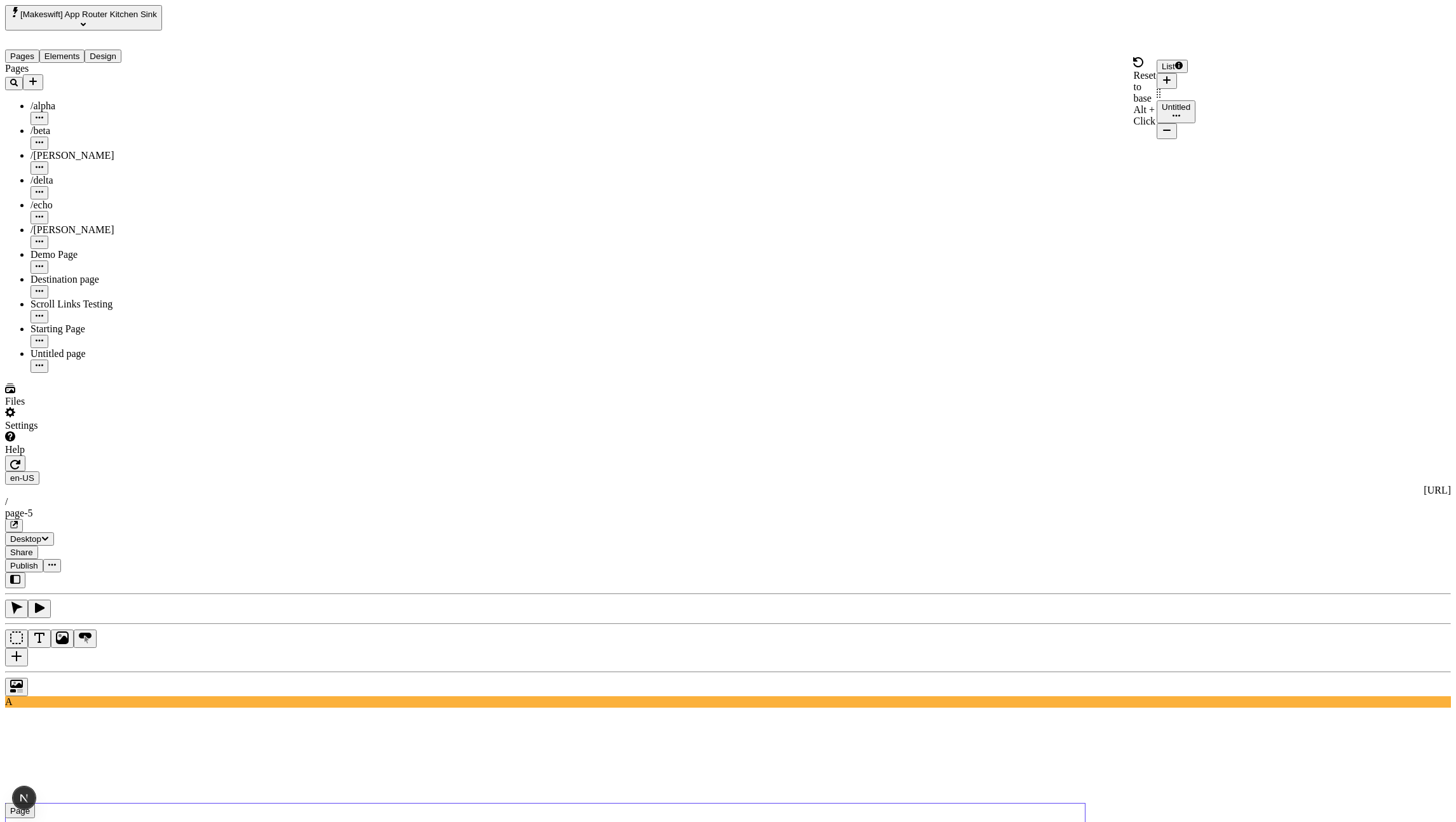
click at [1133, 104] on span "Alt + Click" at bounding box center [1144, 115] width 22 height 22
click at [1172, 75] on icon "button" at bounding box center [1167, 80] width 10 height 10
click at [1174, 71] on span "List" at bounding box center [1172, 66] width 21 height 9
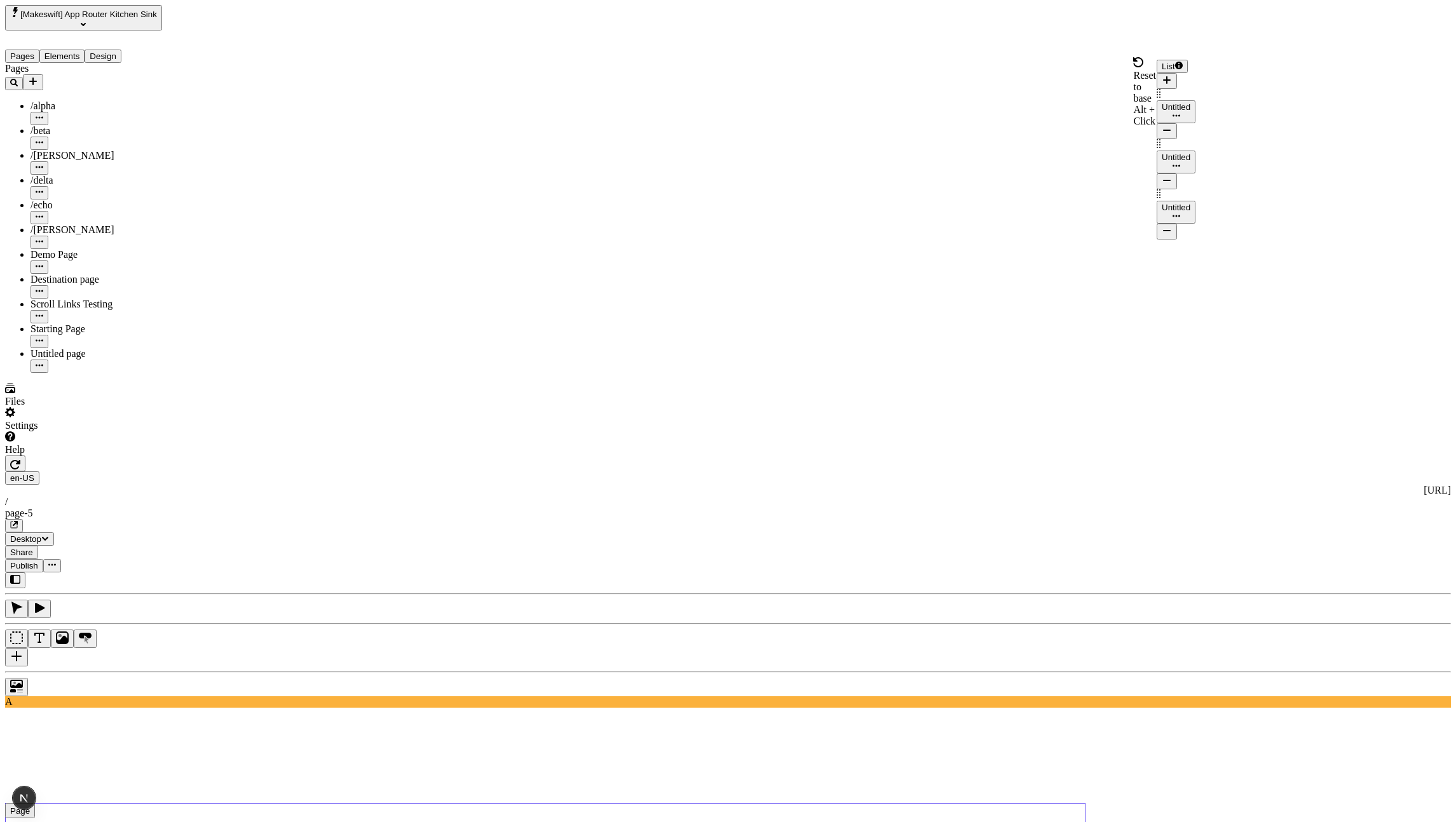
click at [1133, 104] on span "Alt + Click" at bounding box center [1144, 115] width 22 height 22
click at [26, 456] on button "button" at bounding box center [16, 464] width 20 height 16
